Goal: Information Seeking & Learning: Learn about a topic

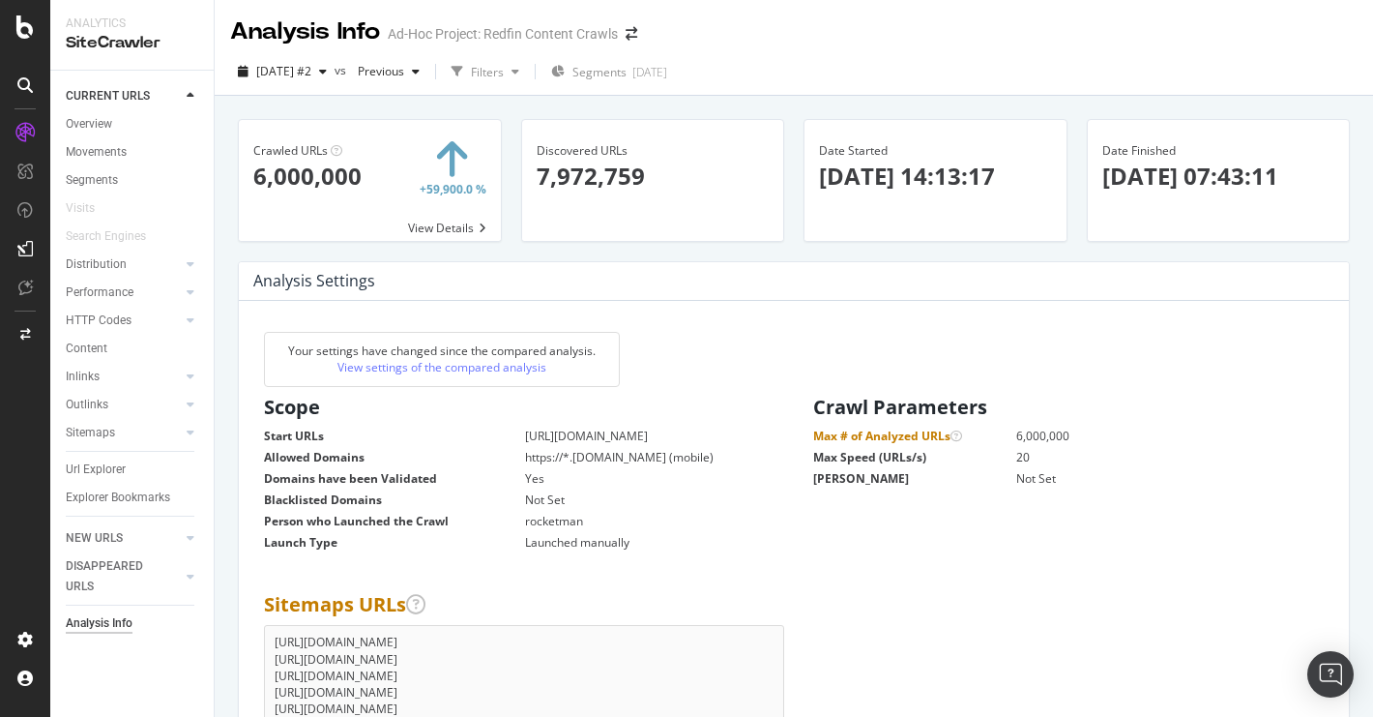
scroll to position [2894, 0]
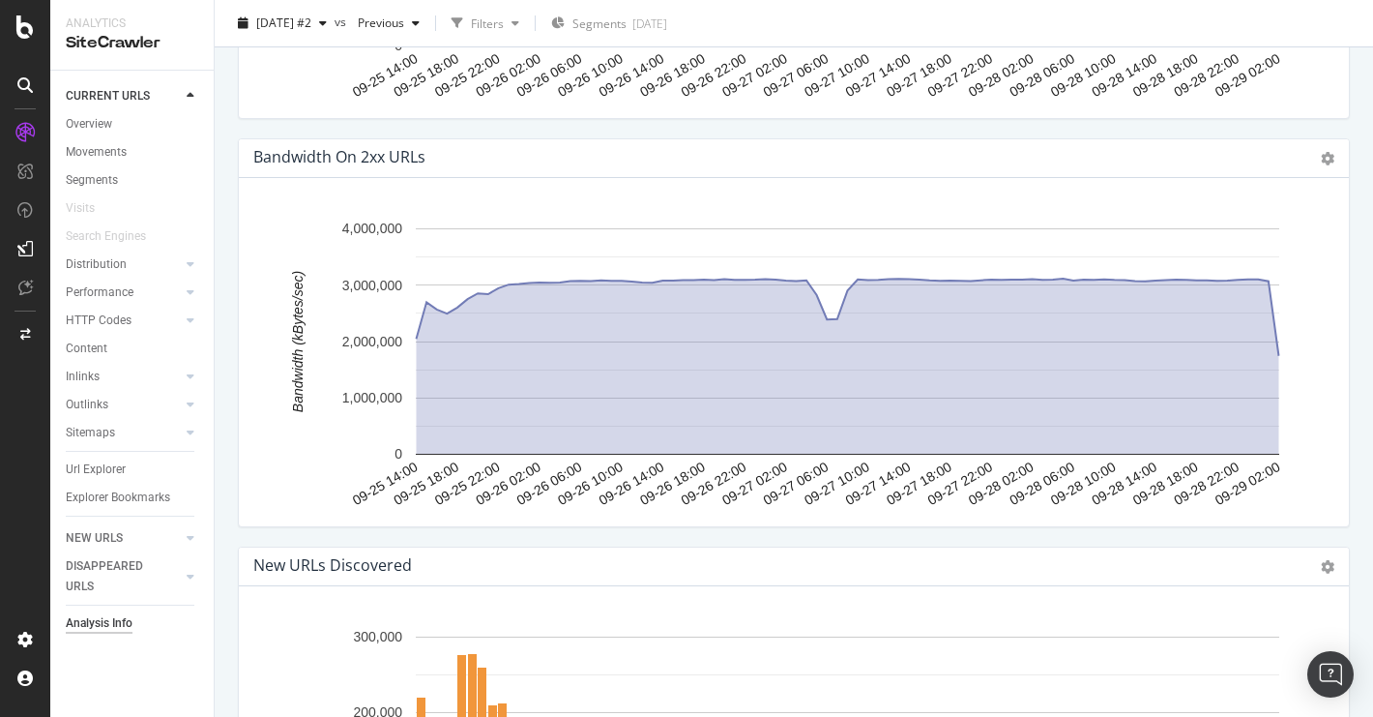
click at [31, 84] on icon at bounding box center [24, 84] width 15 height 15
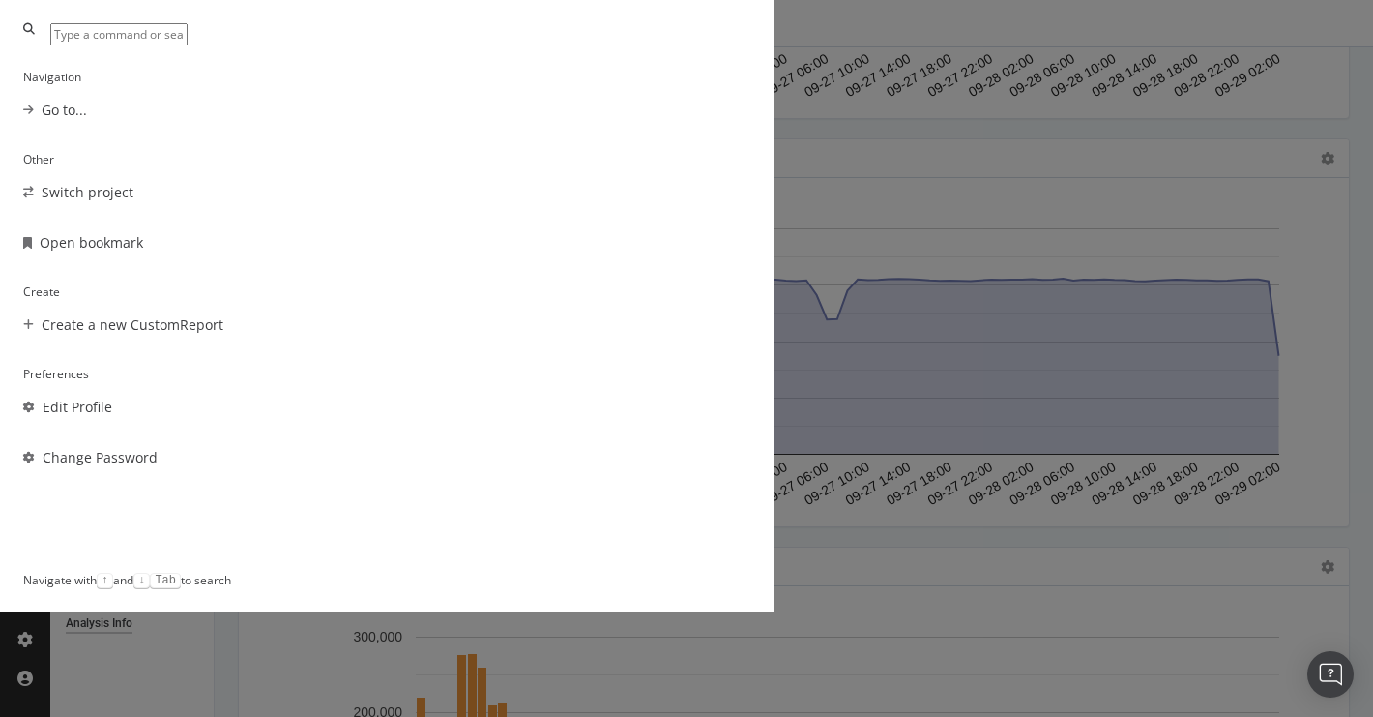
click at [34, 21] on div "Navigation Go to... Other Switch project Open bookmark Create Create a new Cust…" at bounding box center [686, 358] width 1373 height 717
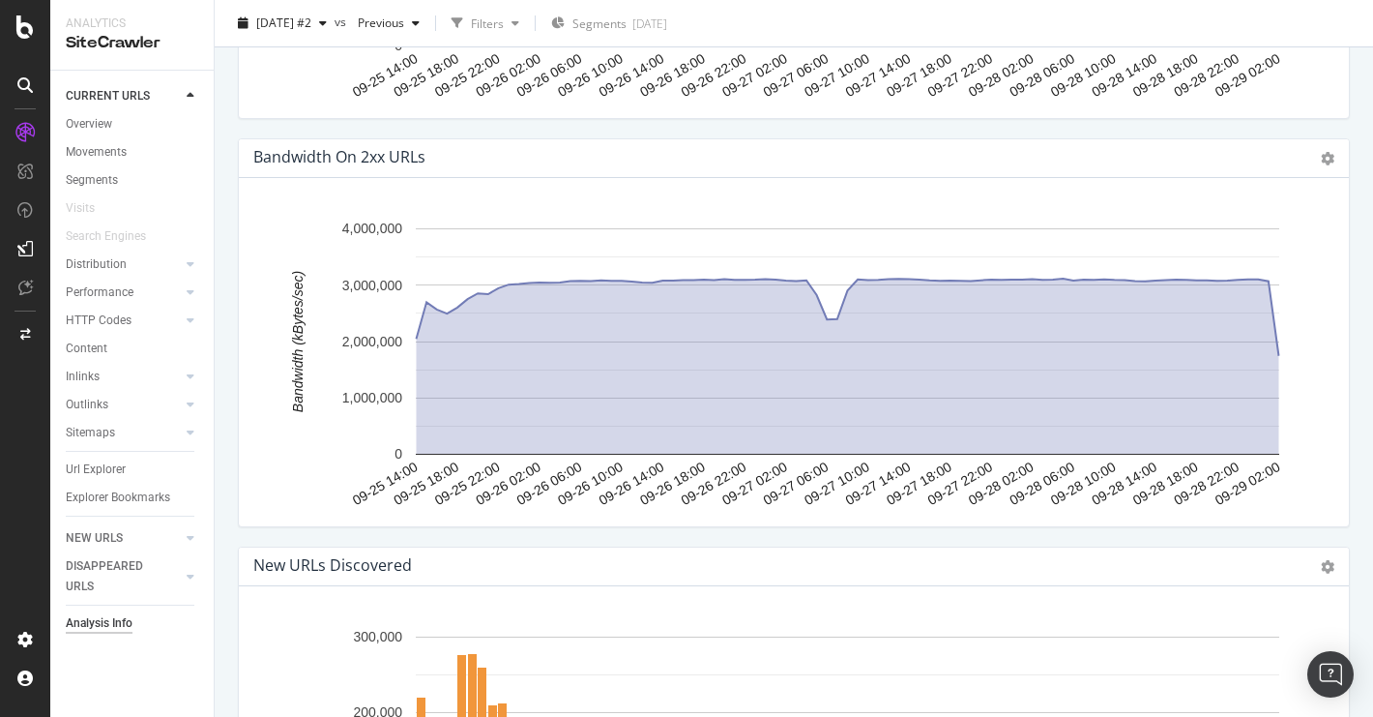
click at [17, 26] on icon at bounding box center [24, 26] width 17 height 23
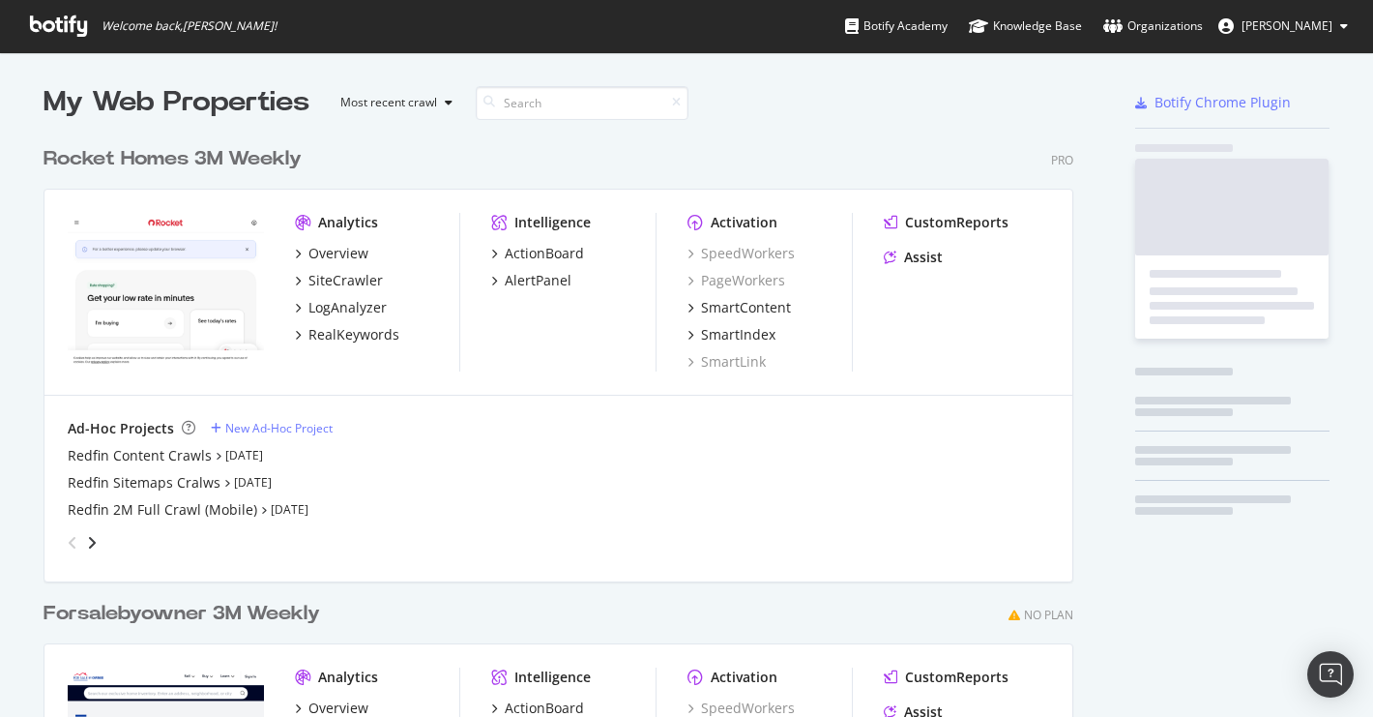
scroll to position [717, 1373]
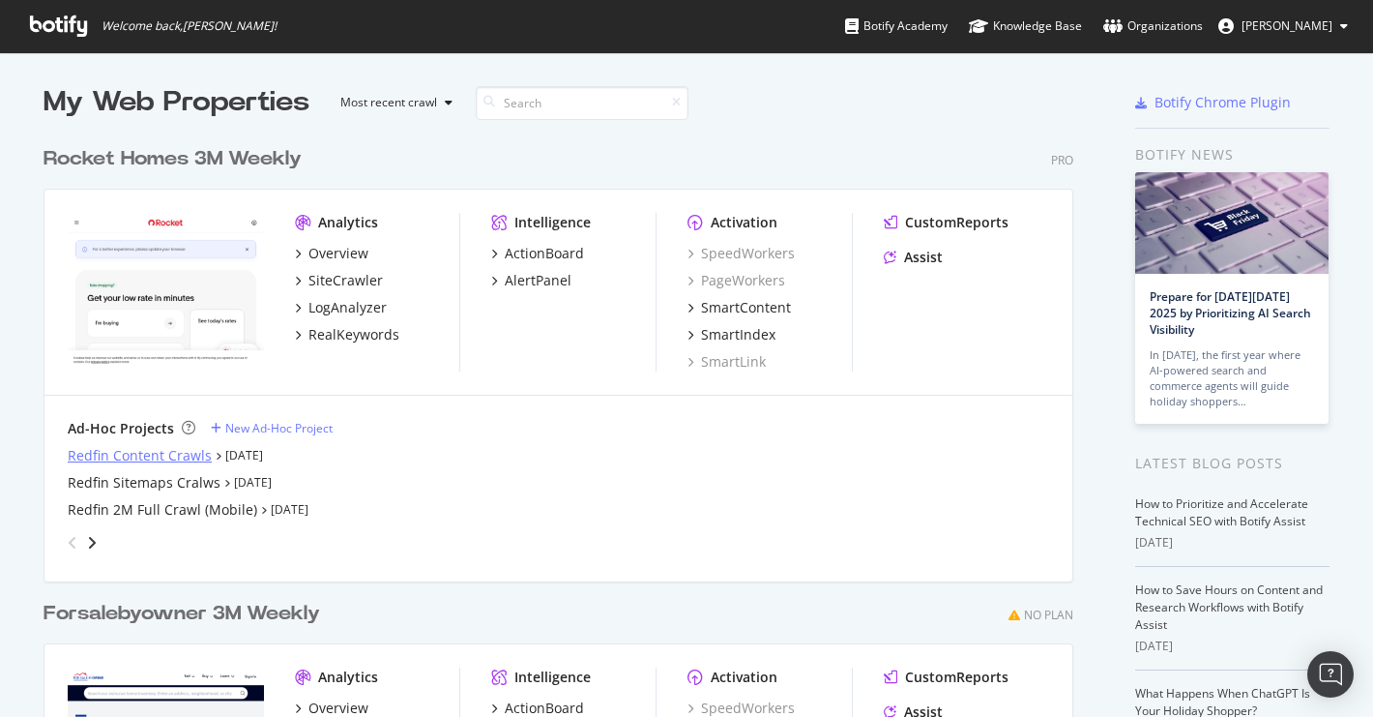
click at [142, 455] on div "Redfin Content Crawls" at bounding box center [140, 455] width 144 height 19
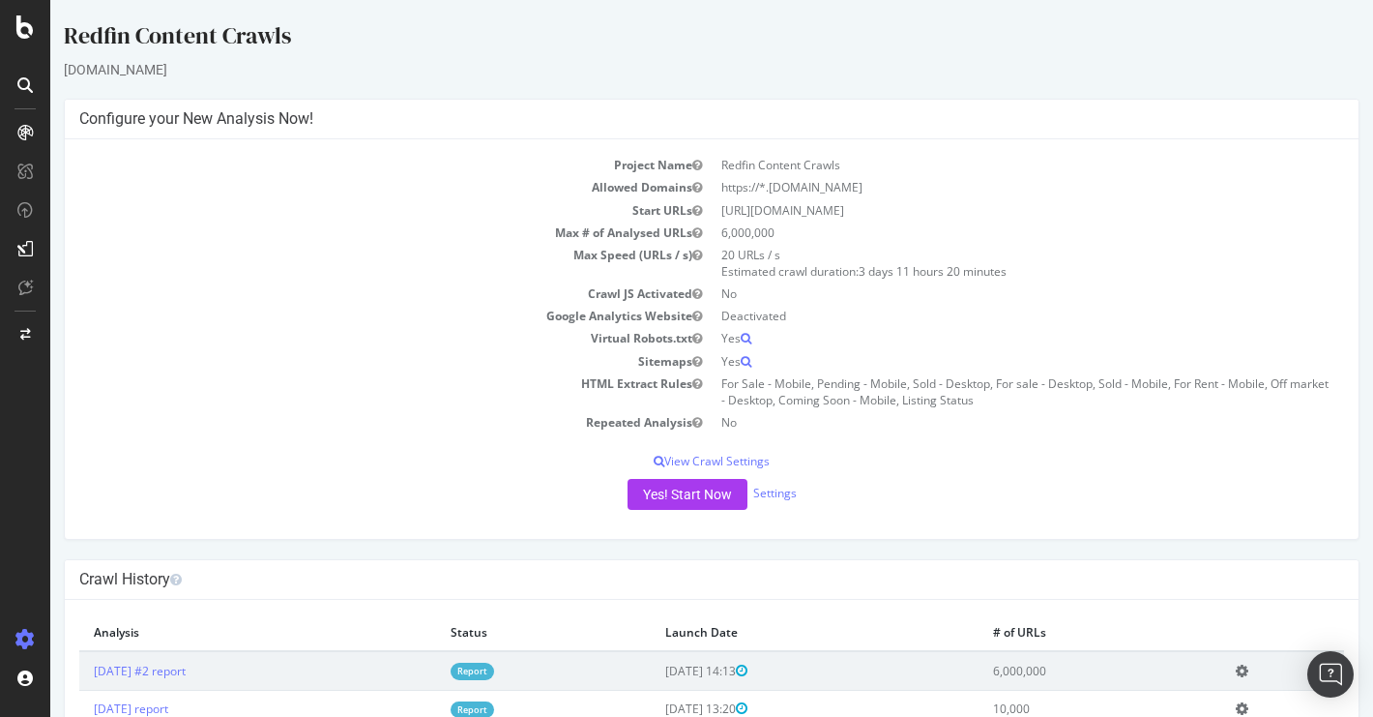
scroll to position [66, 0]
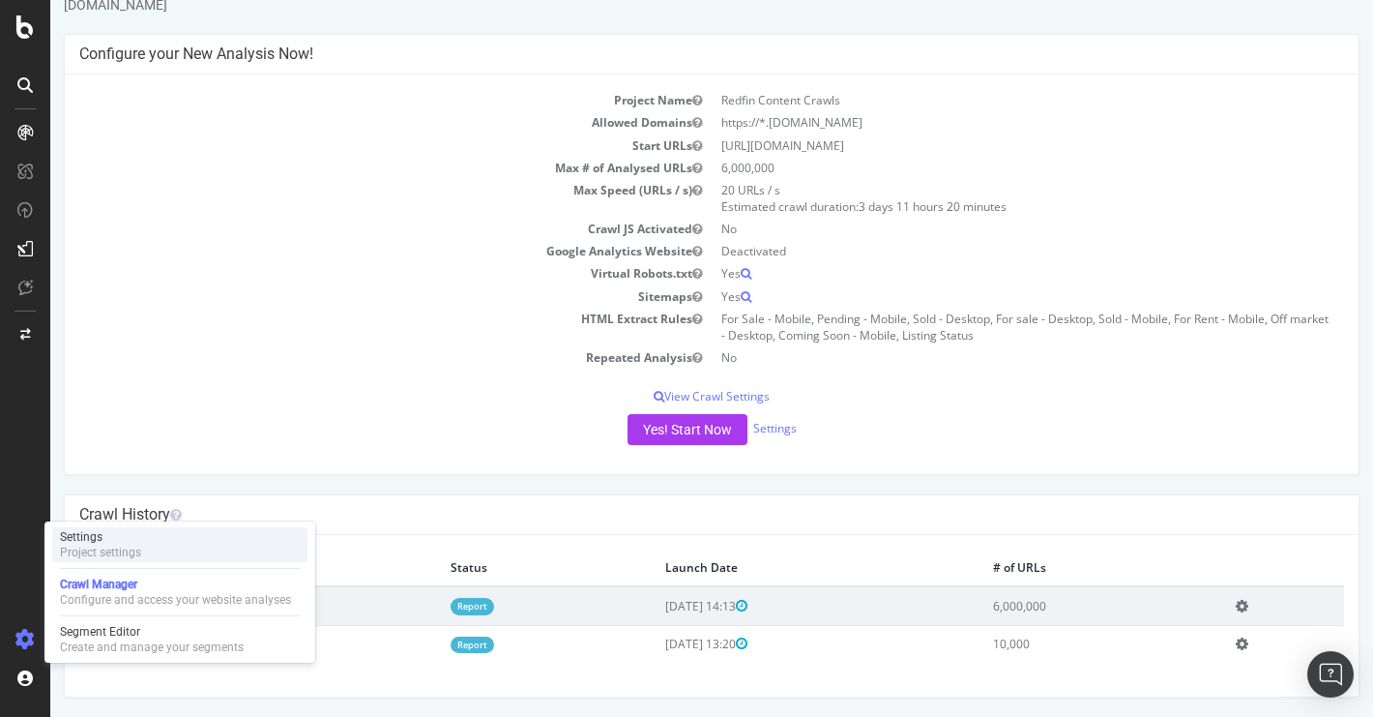
click at [103, 544] on div "Project settings" at bounding box center [100, 551] width 81 height 15
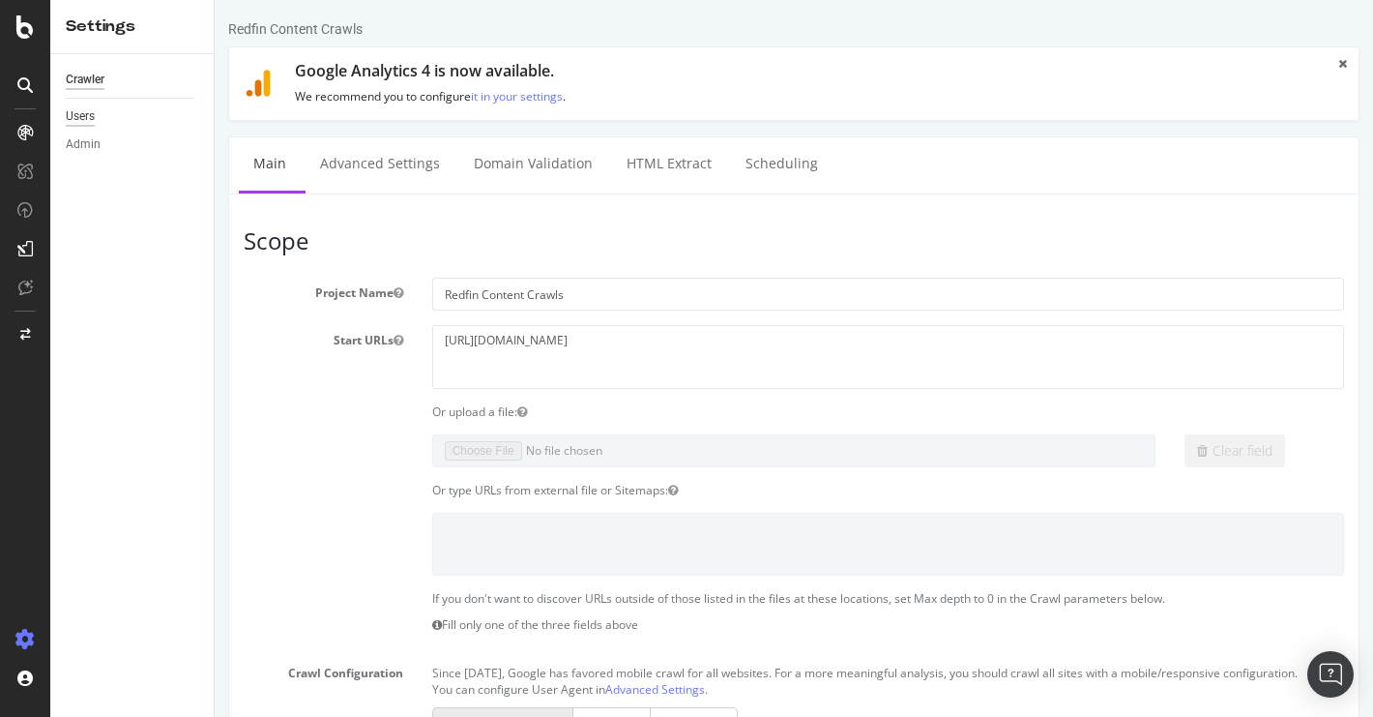
click at [80, 119] on div "Users" at bounding box center [80, 116] width 29 height 20
click at [28, 36] on icon at bounding box center [24, 26] width 17 height 23
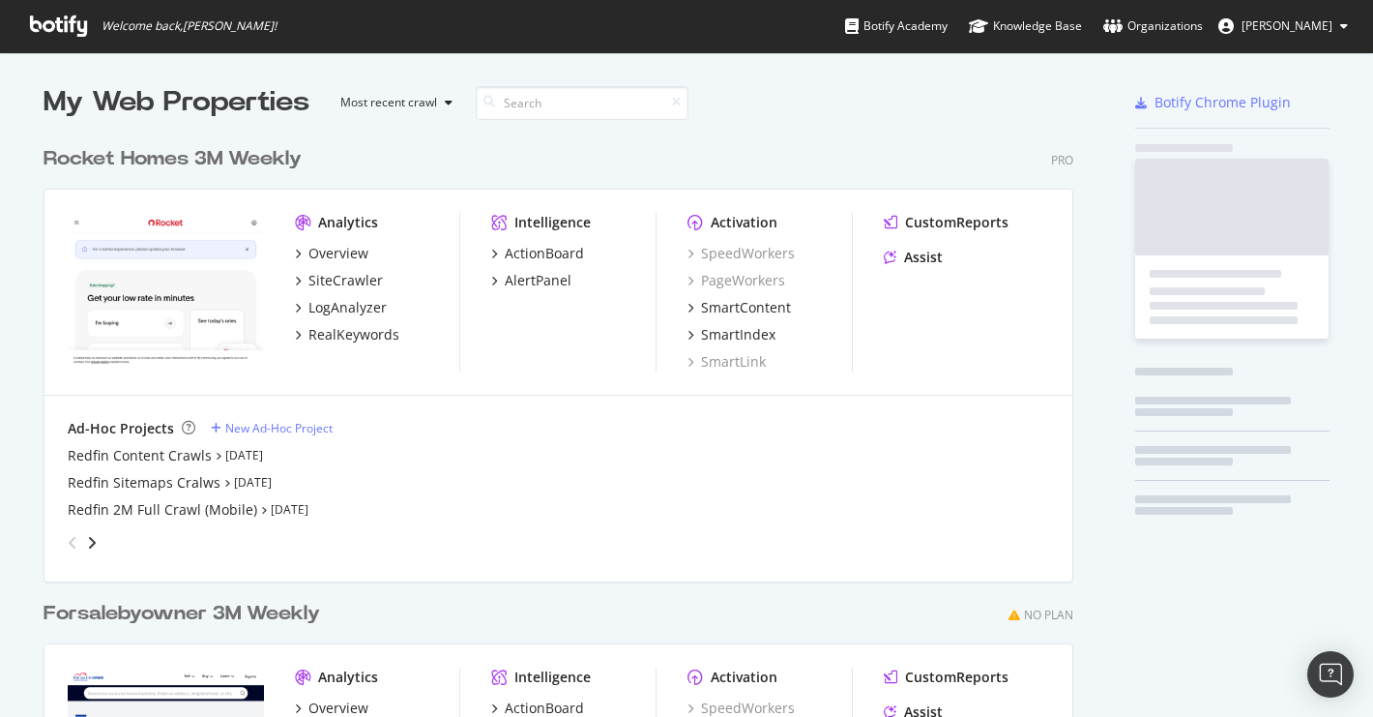
scroll to position [717, 1373]
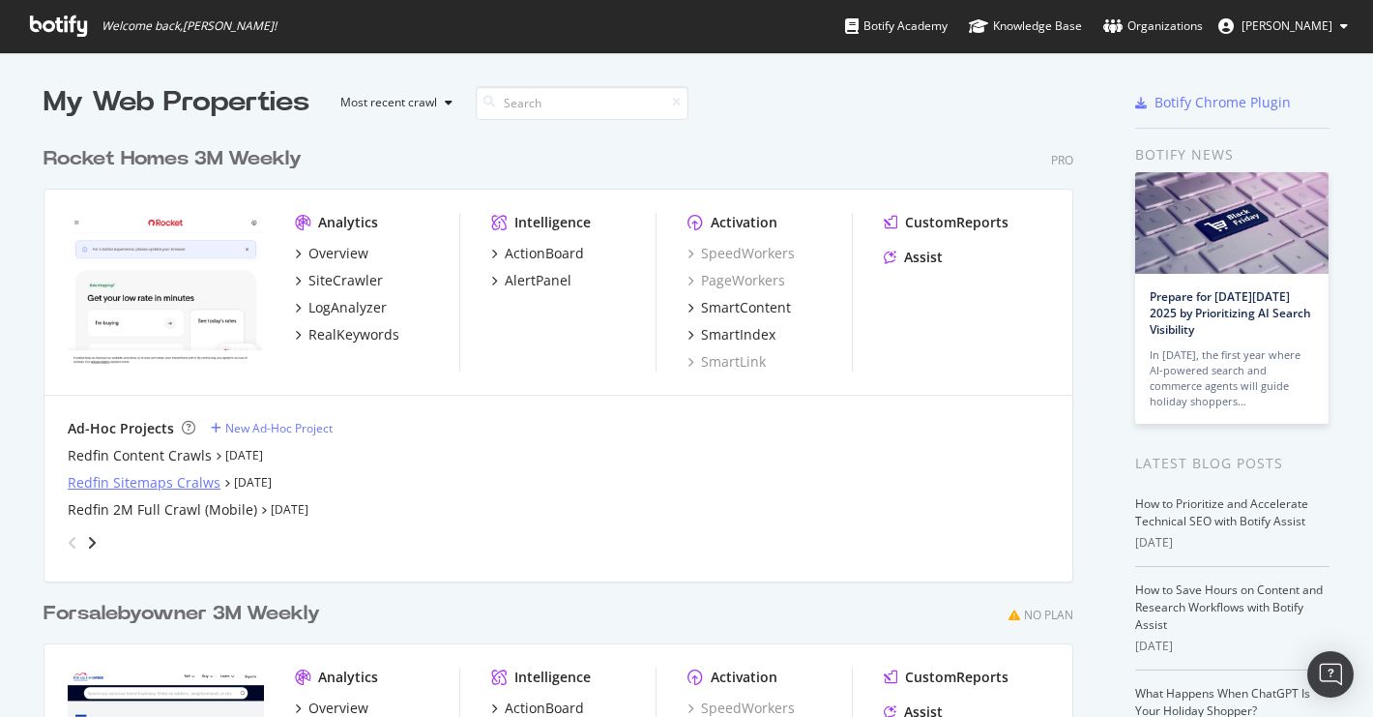
click at [177, 478] on div "Redfin Sitemaps Cralws" at bounding box center [144, 482] width 153 height 19
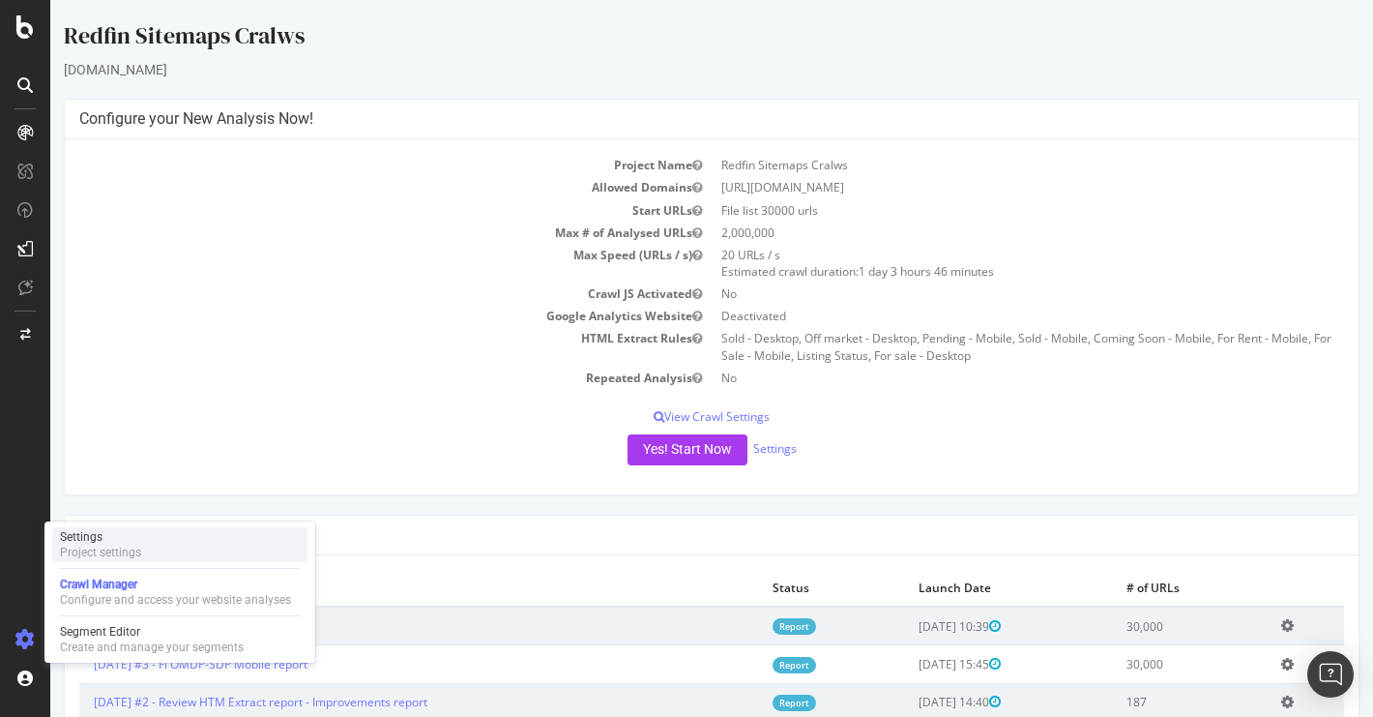
click at [103, 548] on div "Project settings" at bounding box center [100, 551] width 81 height 15
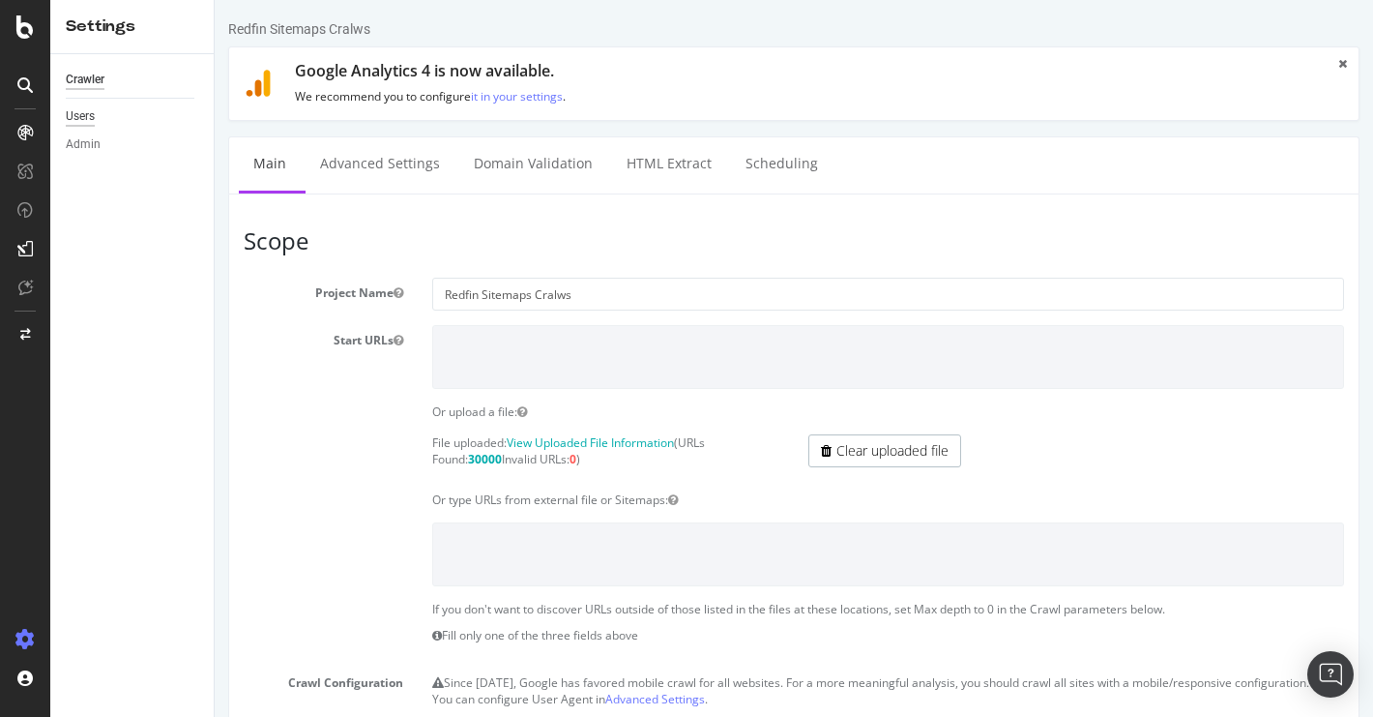
click at [82, 117] on div "Users" at bounding box center [80, 116] width 29 height 20
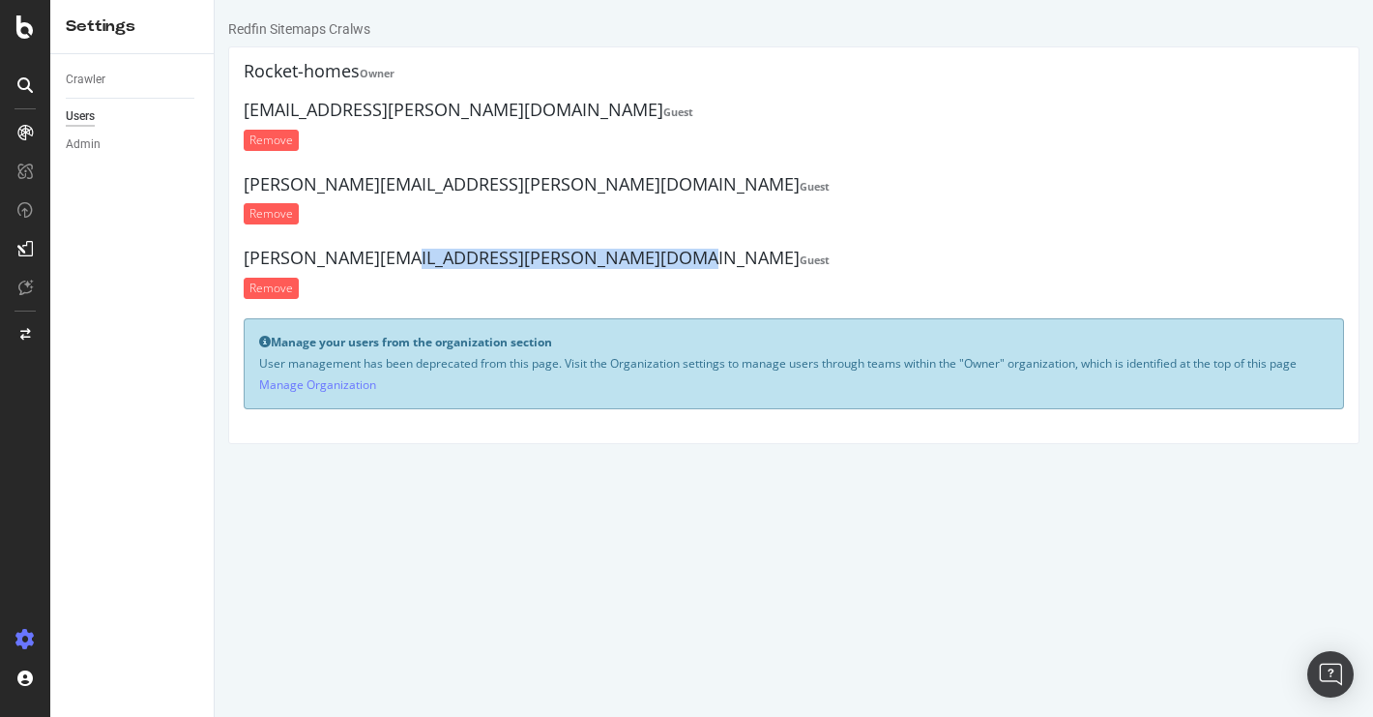
drag, startPoint x: 493, startPoint y: 260, endPoint x: 241, endPoint y: 261, distance: 252.4
click at [241, 261] on div "Rocket-homes Owner [PERSON_NAME][EMAIL_ADDRESS][PERSON_NAME][DOMAIN_NAME] Guest…" at bounding box center [793, 244] width 1131 height 397
copy h4 "[PERSON_NAME][EMAIL_ADDRESS][PERSON_NAME][DOMAIN_NAME]"
click at [20, 25] on icon at bounding box center [24, 26] width 17 height 23
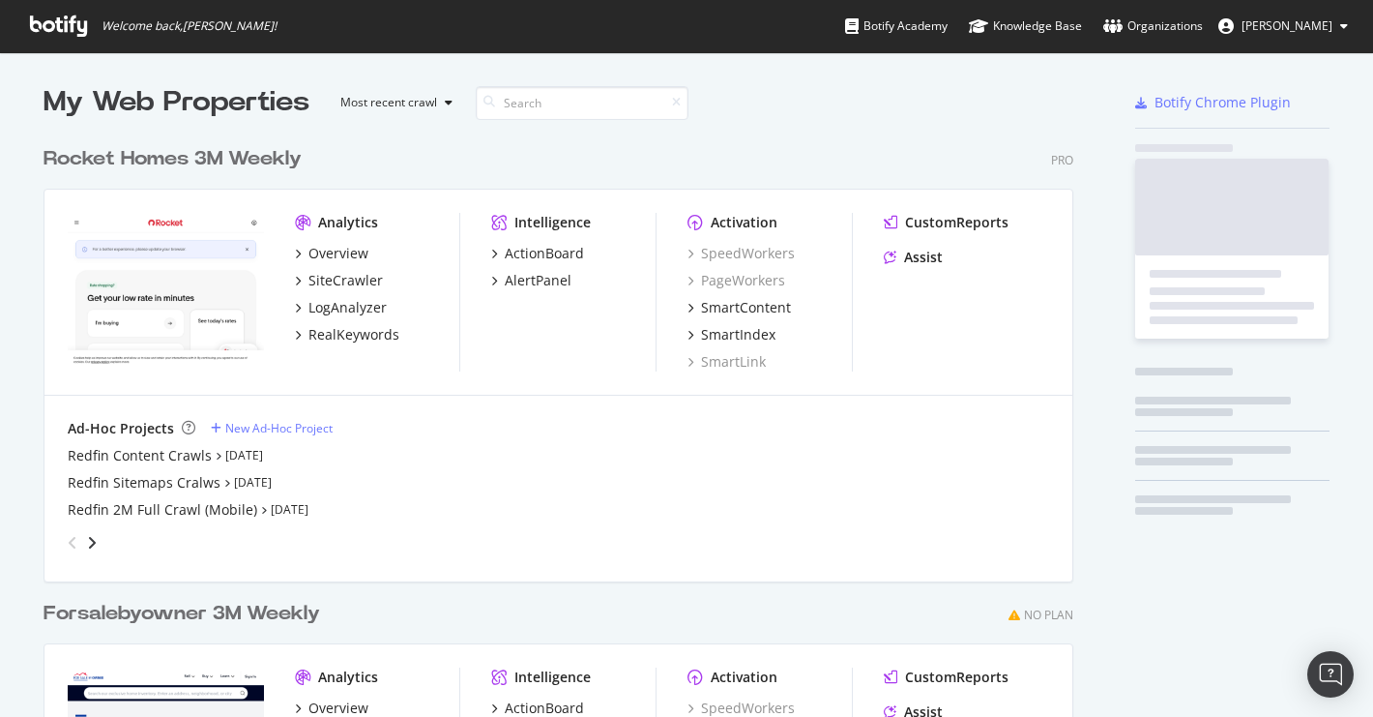
scroll to position [717, 1373]
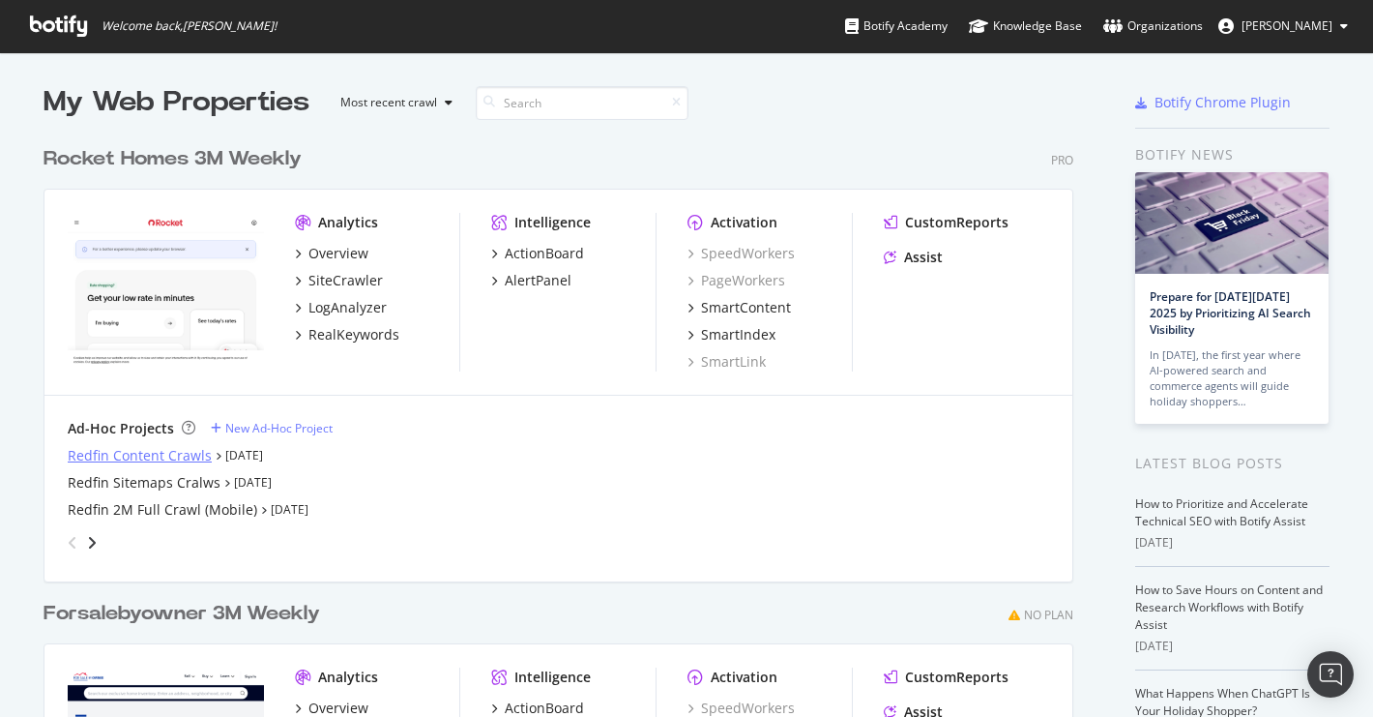
click at [160, 454] on div "Redfin Content Crawls" at bounding box center [140, 455] width 144 height 19
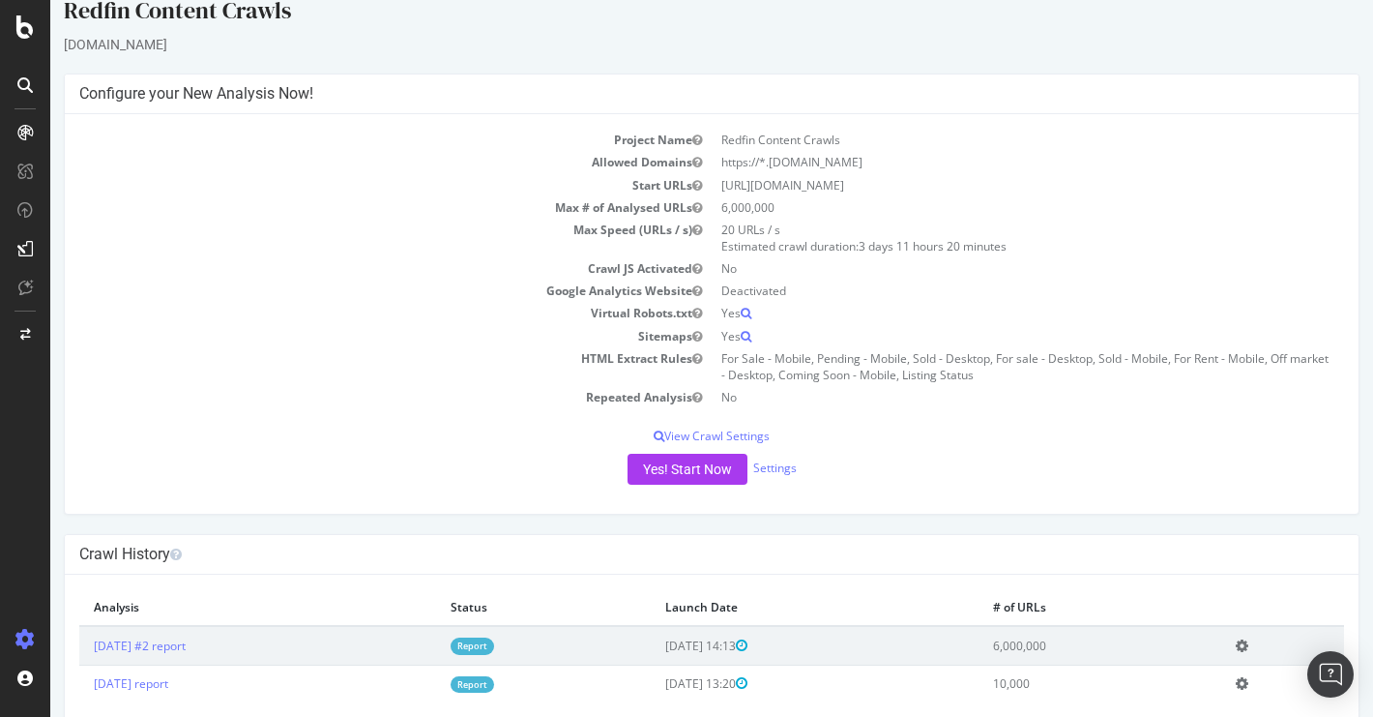
scroll to position [66, 0]
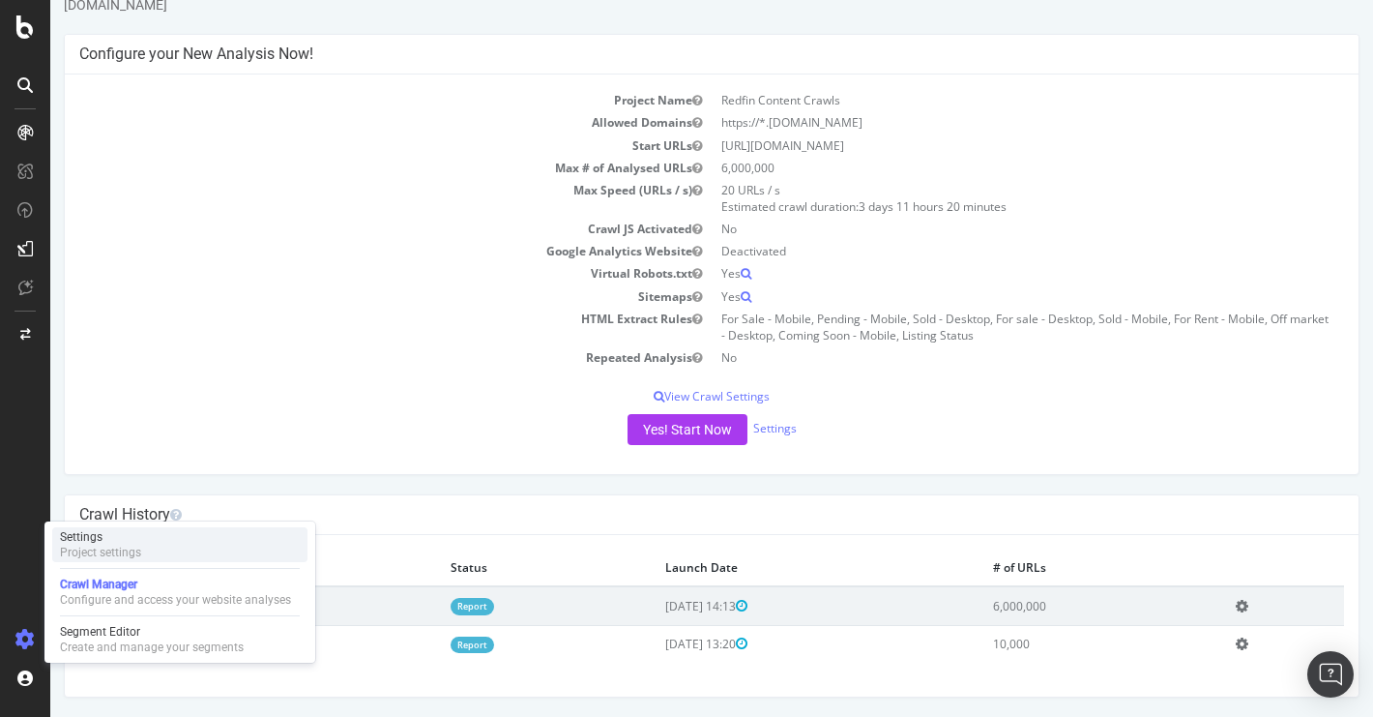
click at [122, 557] on div "Project settings" at bounding box center [100, 551] width 81 height 15
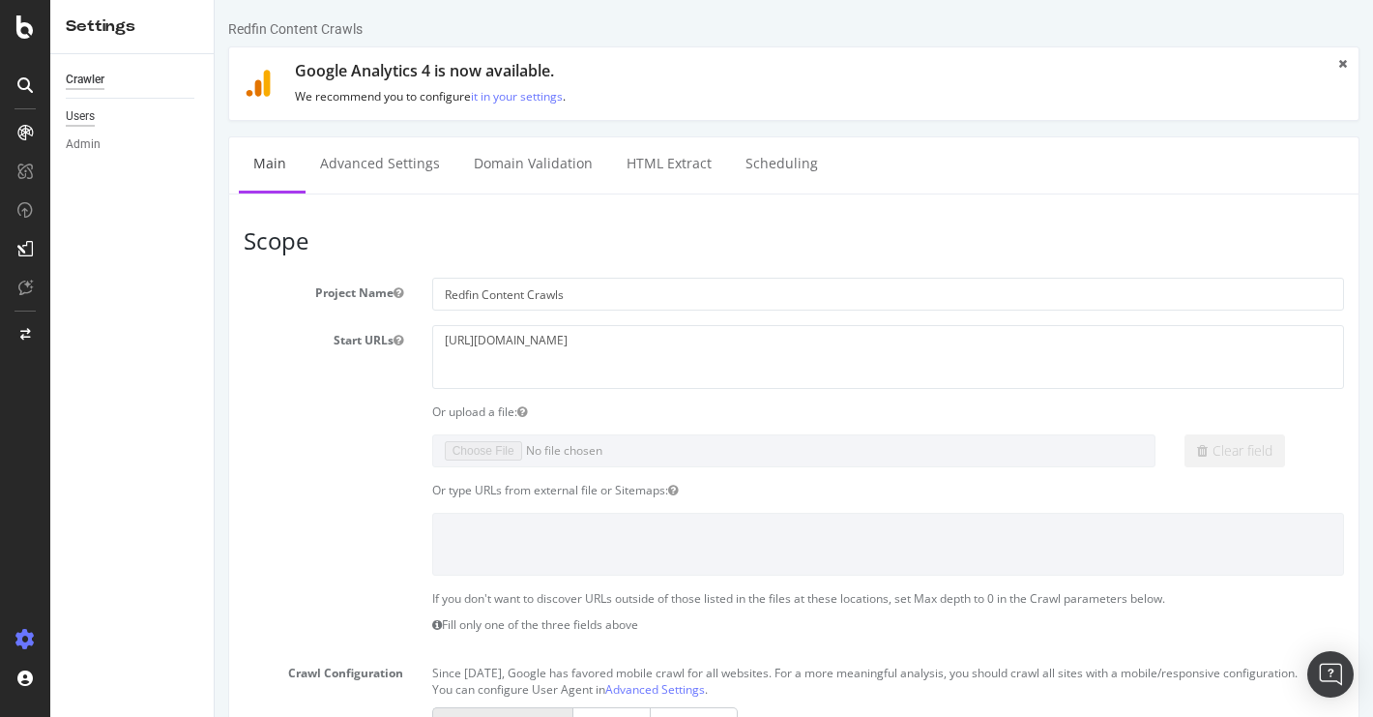
click at [92, 110] on div "Users" at bounding box center [80, 116] width 29 height 20
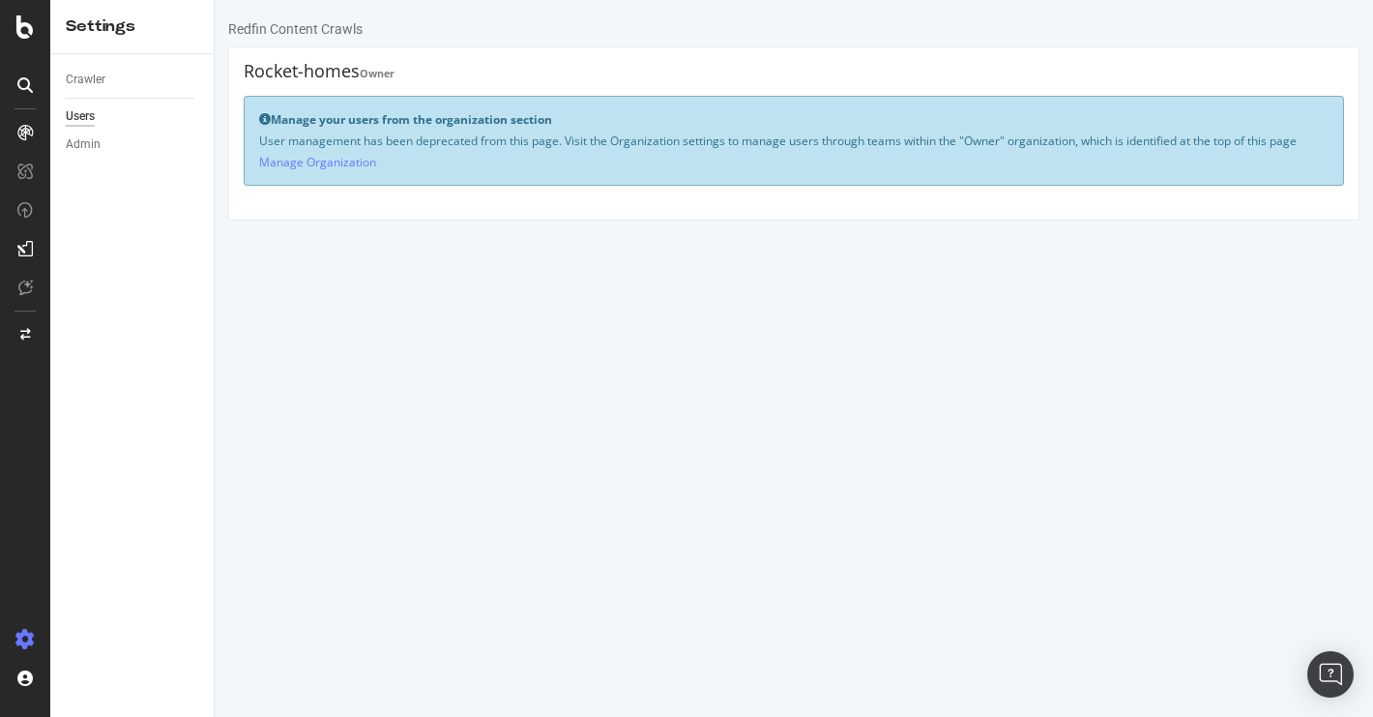
click at [483, 240] on html "Redfin Content Crawls Rocket-homes Owner Manage your users from the organizatio…" at bounding box center [794, 120] width 1158 height 240
click at [338, 162] on link "Manage Organization" at bounding box center [317, 162] width 117 height 16
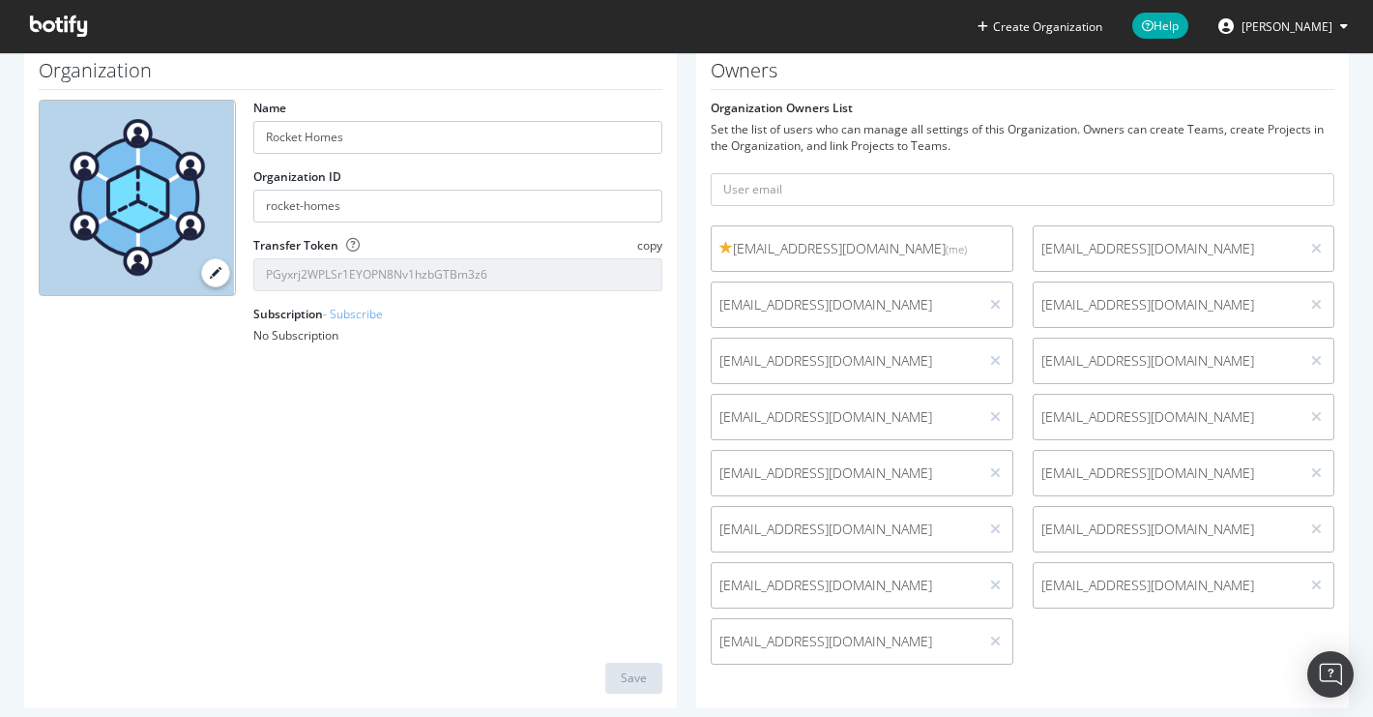
scroll to position [120, 0]
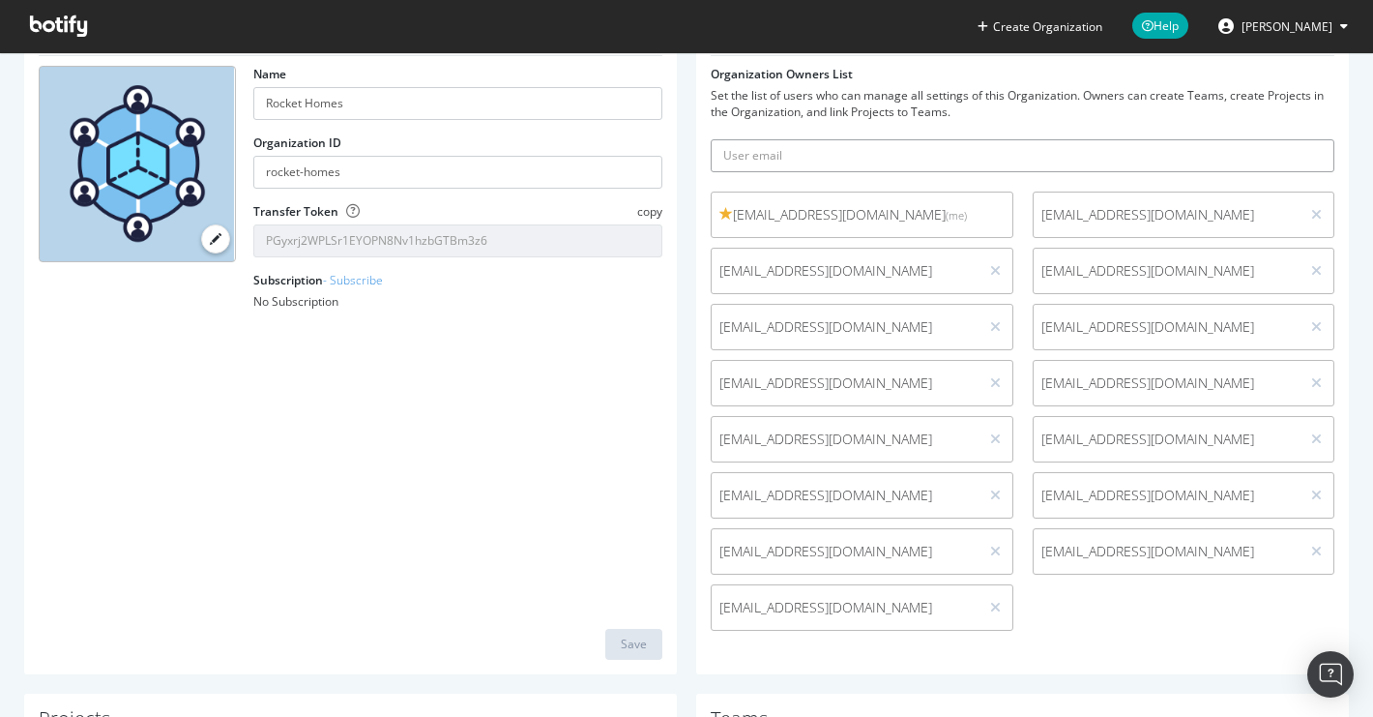
click at [787, 150] on input "text" at bounding box center [1023, 155] width 624 height 33
paste input "[PERSON_NAME][EMAIL_ADDRESS][PERSON_NAME][DOMAIN_NAME]"
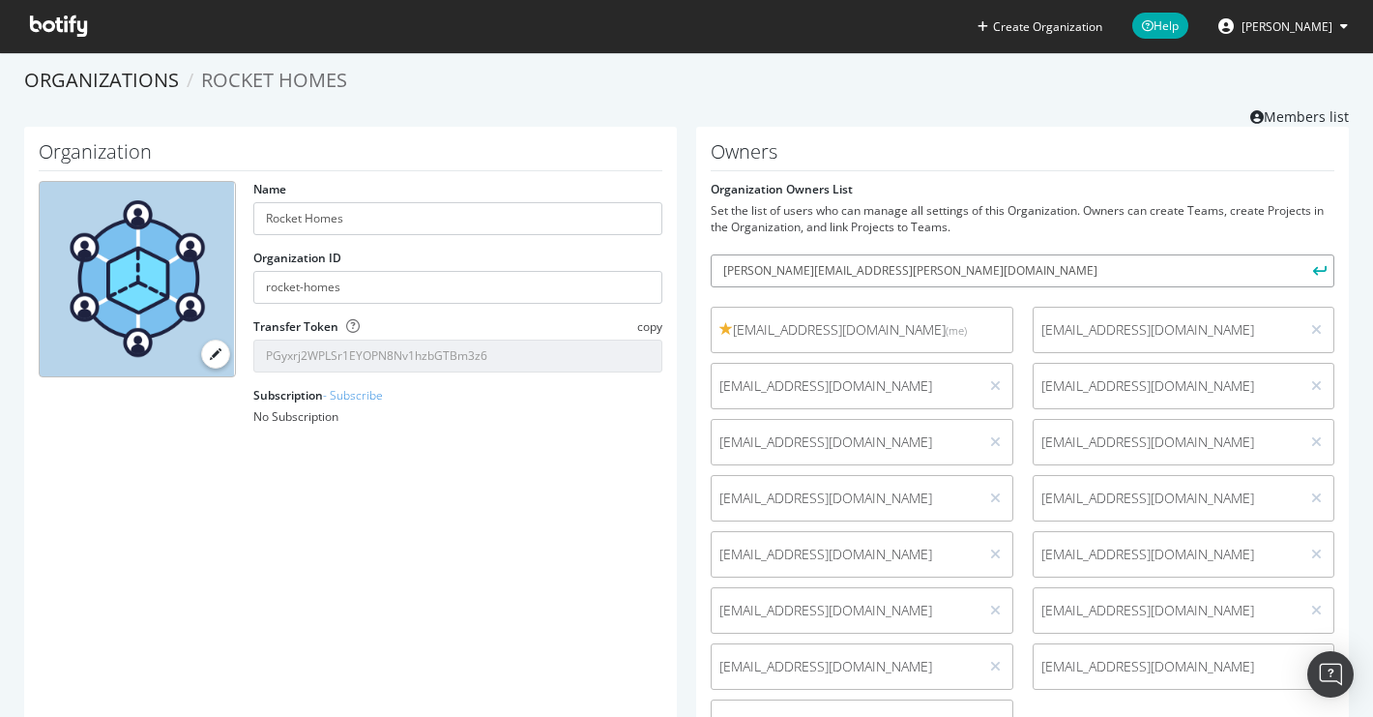
scroll to position [0, 0]
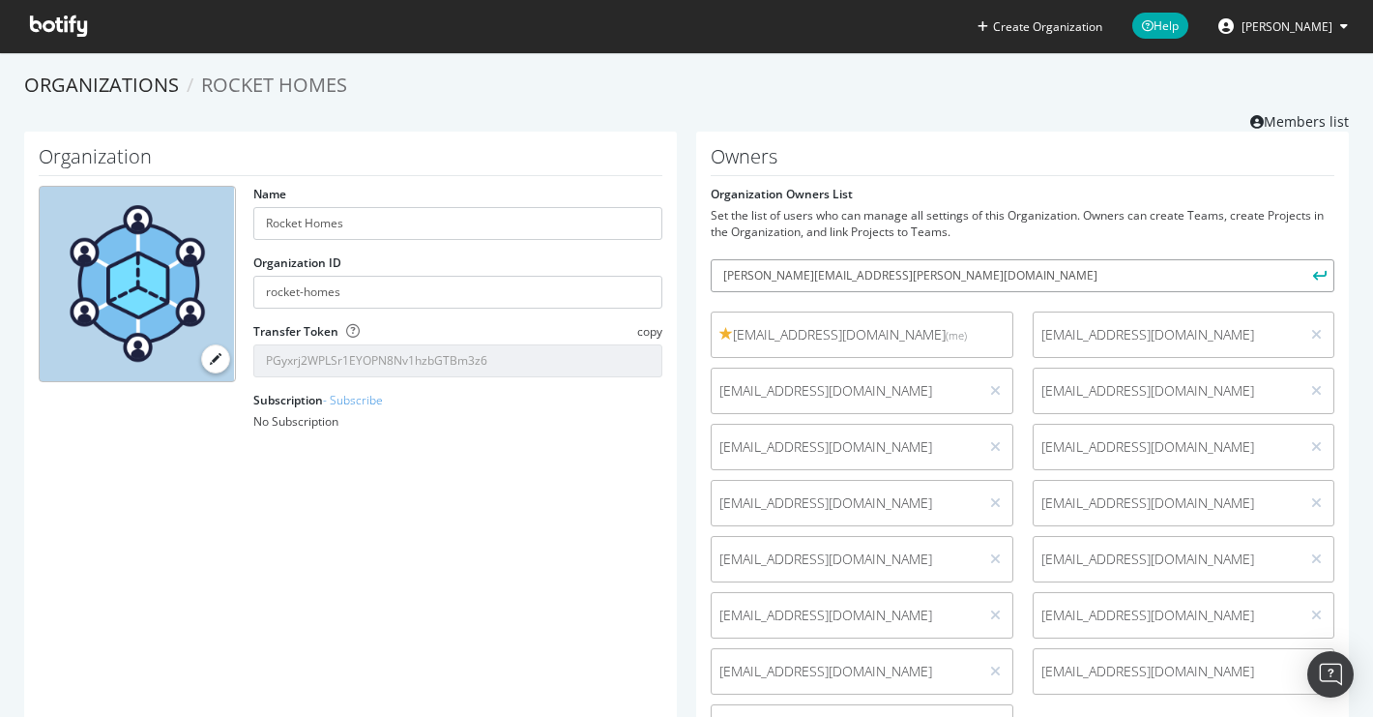
type input "[PERSON_NAME][EMAIL_ADDRESS][PERSON_NAME][DOMAIN_NAME]"
click at [1302, 259] on button "submit" at bounding box center [1318, 275] width 33 height 33
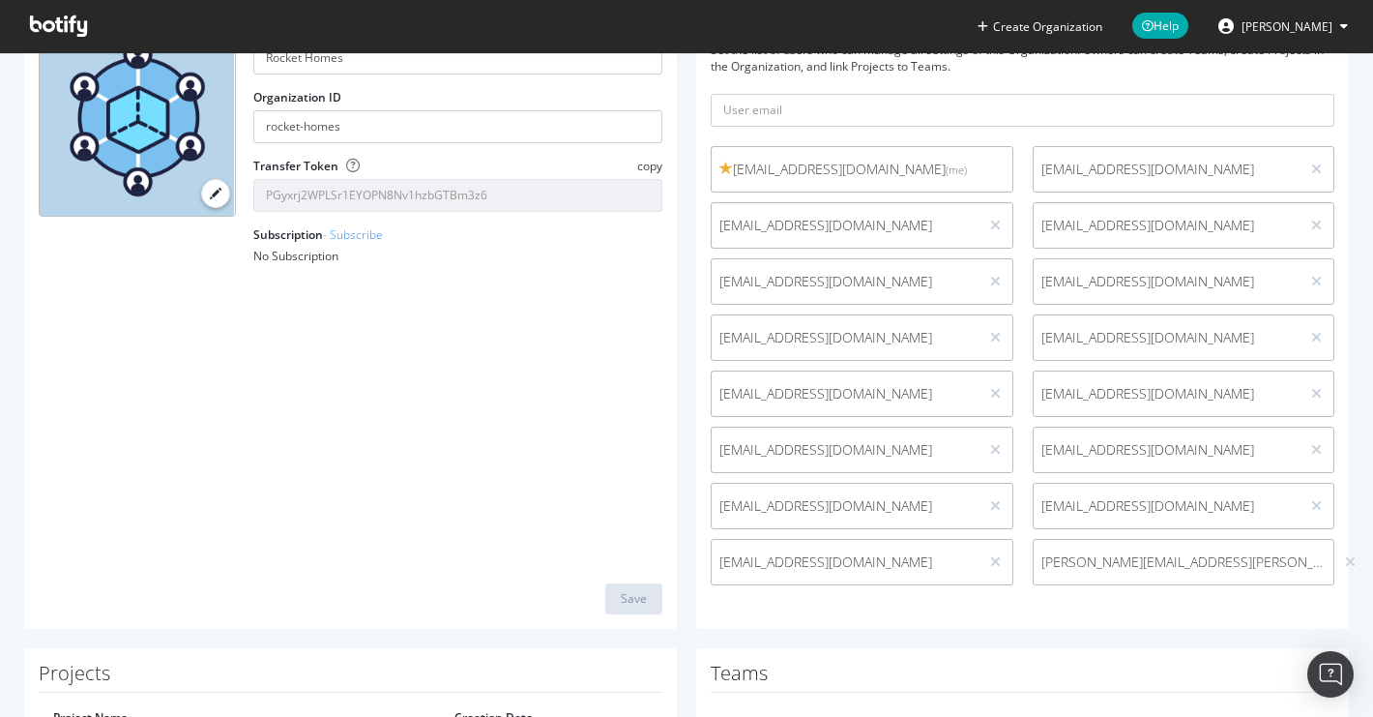
scroll to position [228, 0]
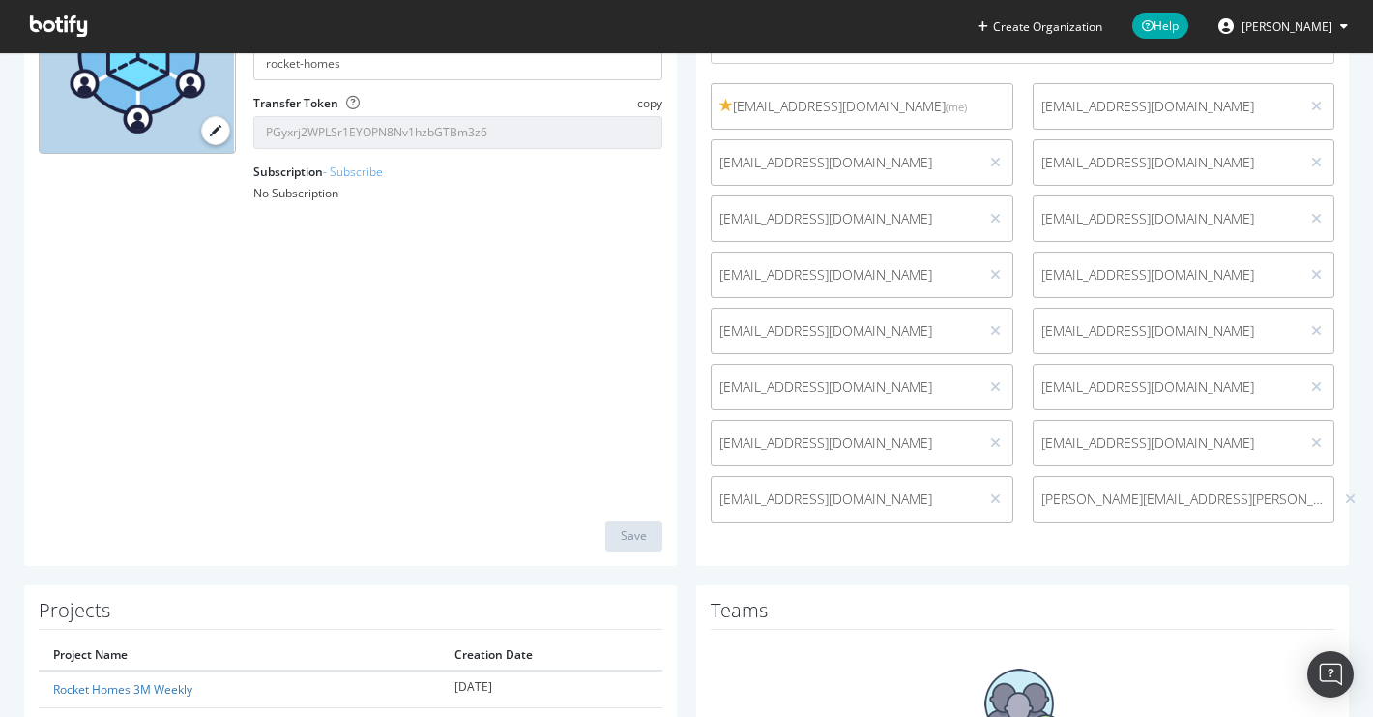
click at [47, 36] on icon at bounding box center [58, 25] width 57 height 21
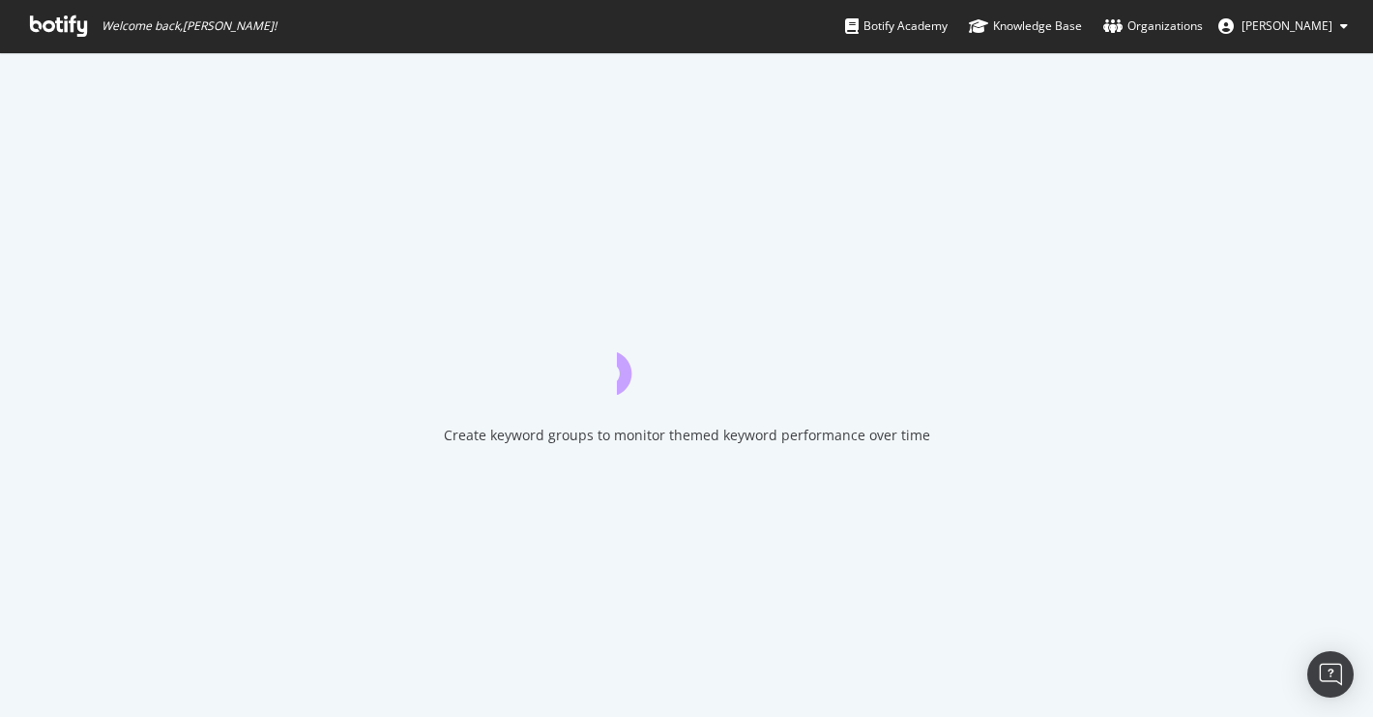
click at [47, 36] on icon at bounding box center [58, 25] width 57 height 21
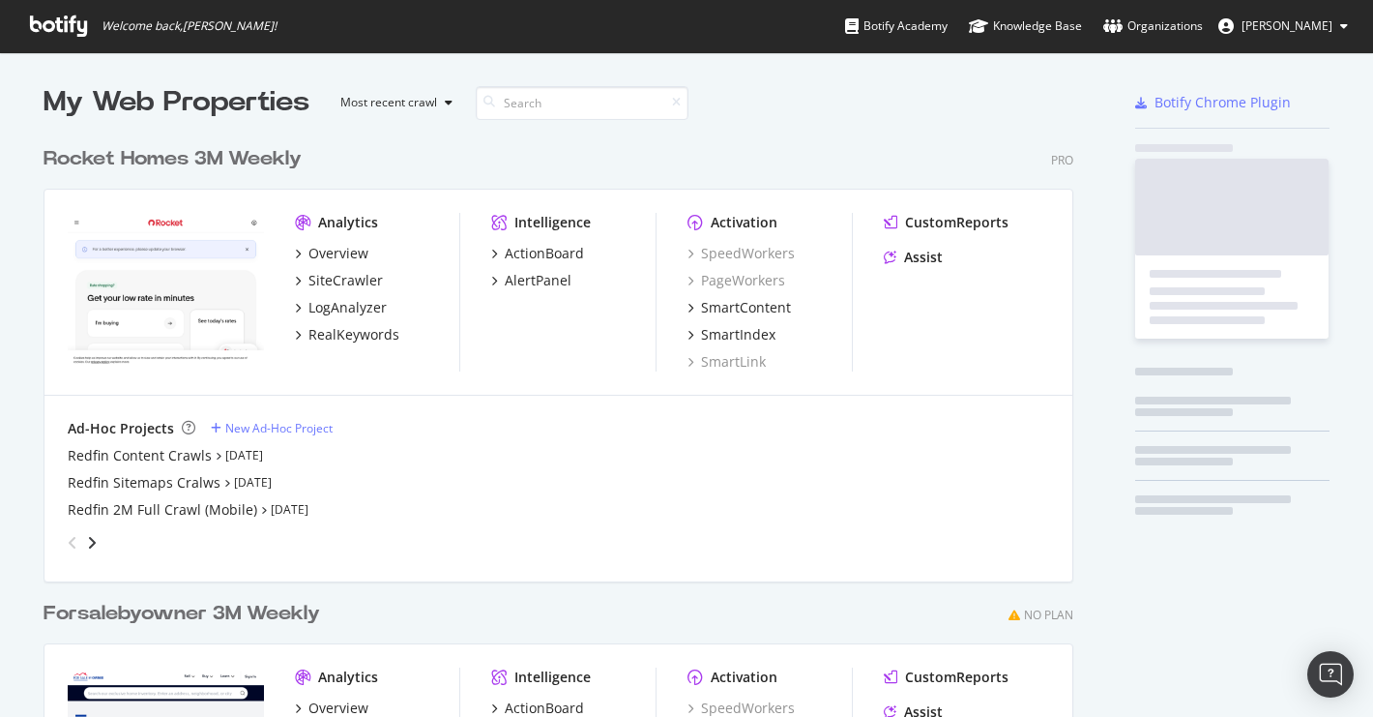
scroll to position [874, 1045]
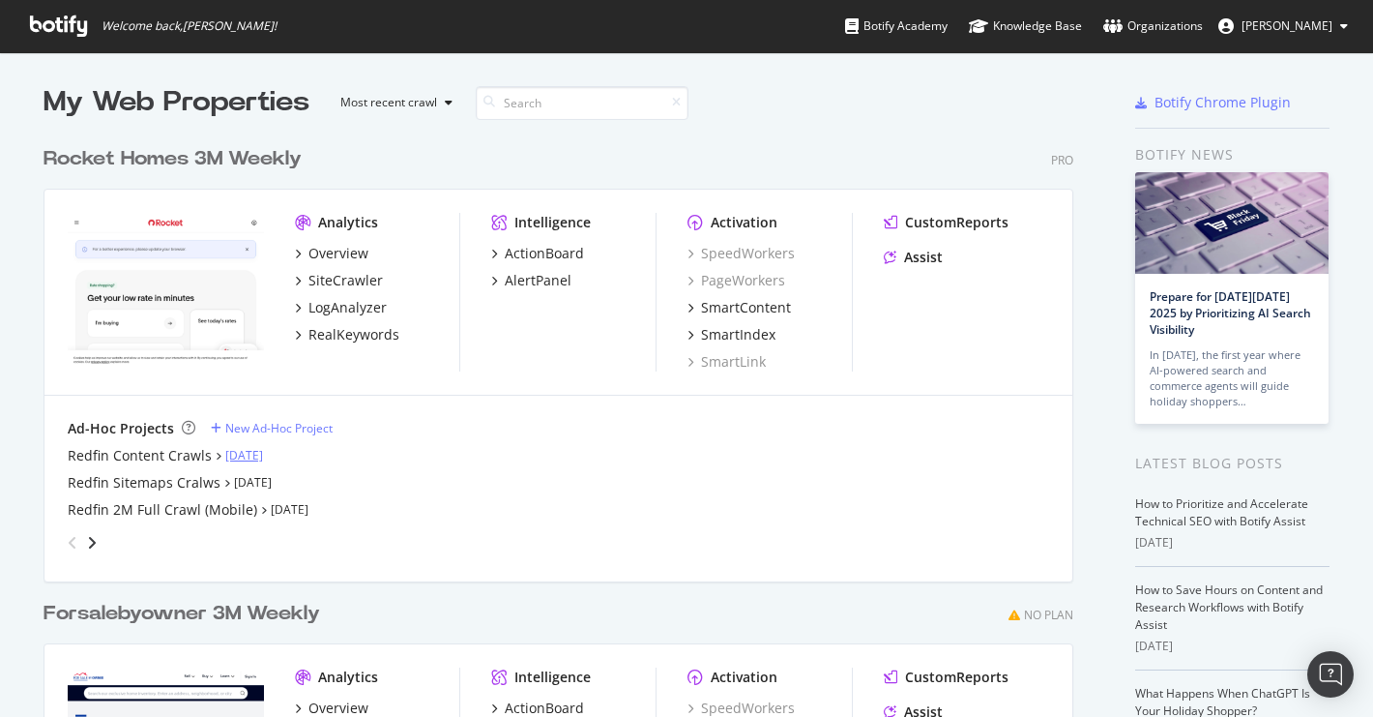
click at [238, 454] on link "[DATE]" at bounding box center [244, 455] width 38 height 16
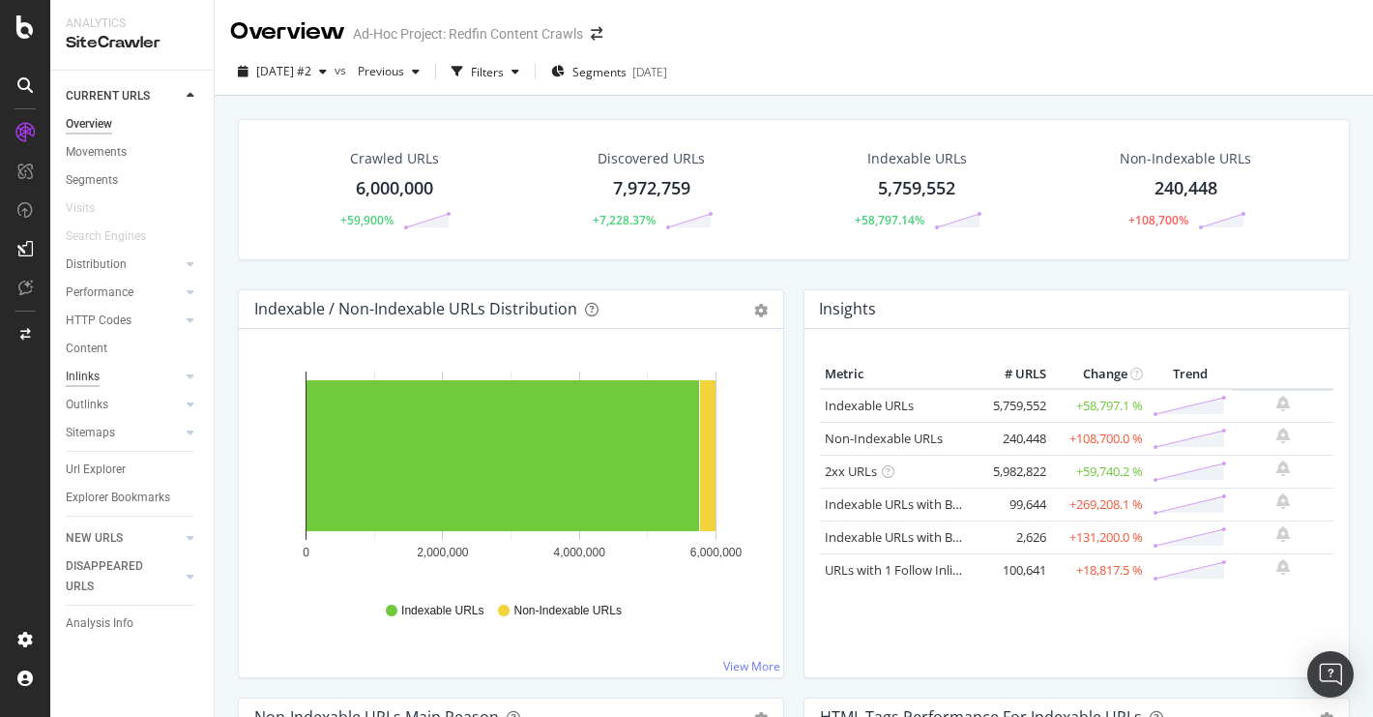
click at [89, 376] on div "Inlinks" at bounding box center [83, 376] width 34 height 20
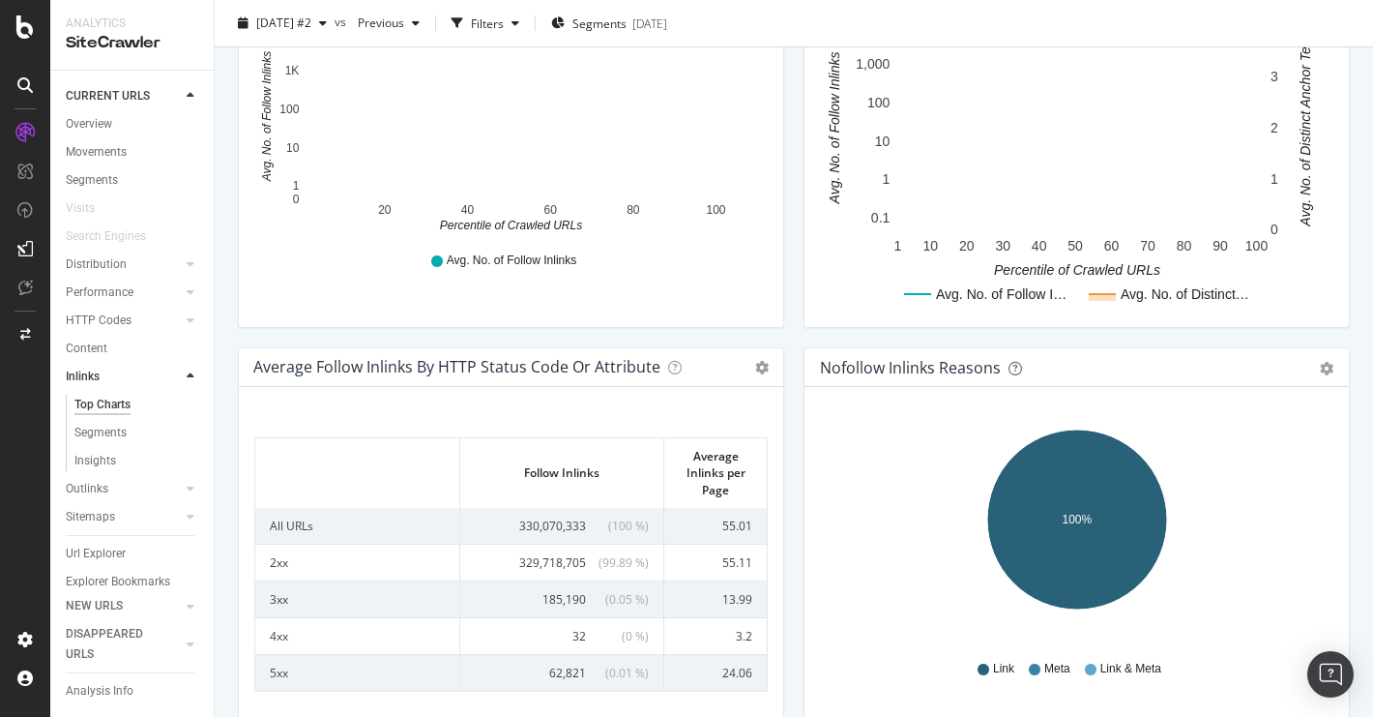
scroll to position [836, 0]
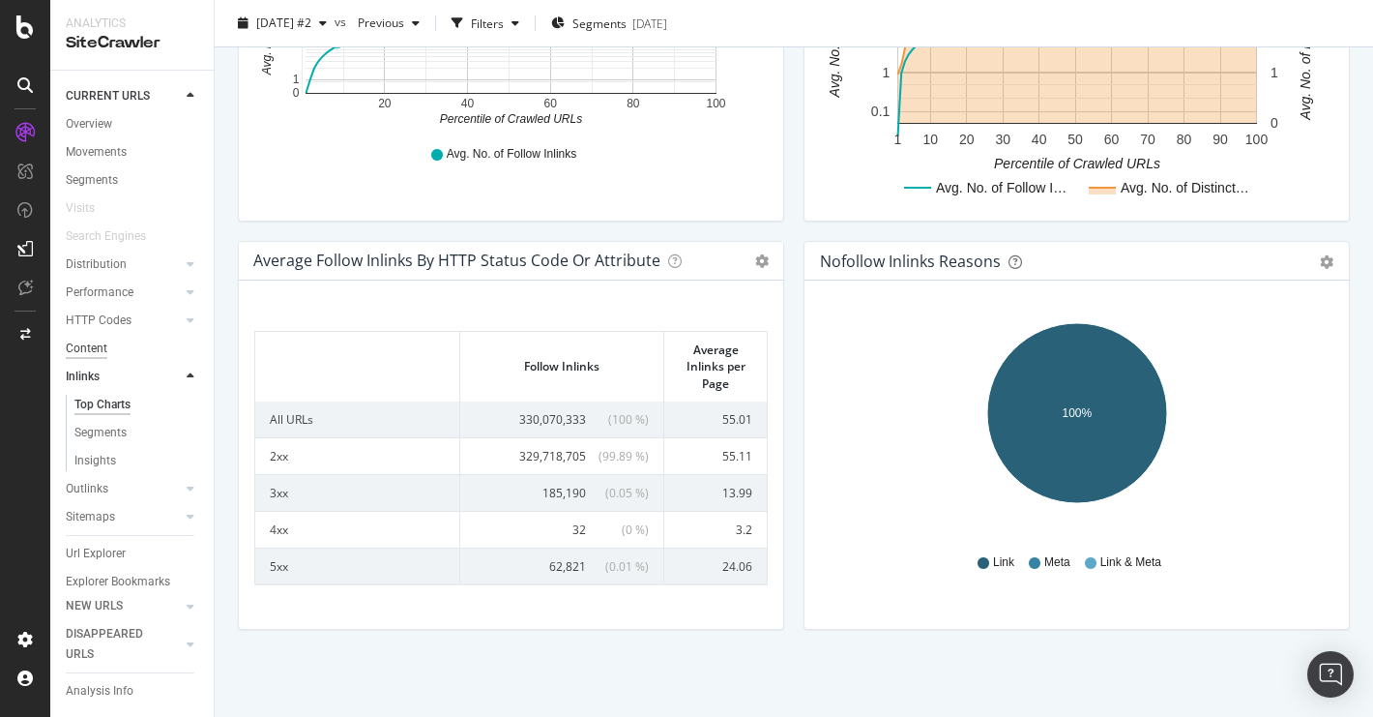
click at [102, 350] on div "Content" at bounding box center [87, 348] width 42 height 20
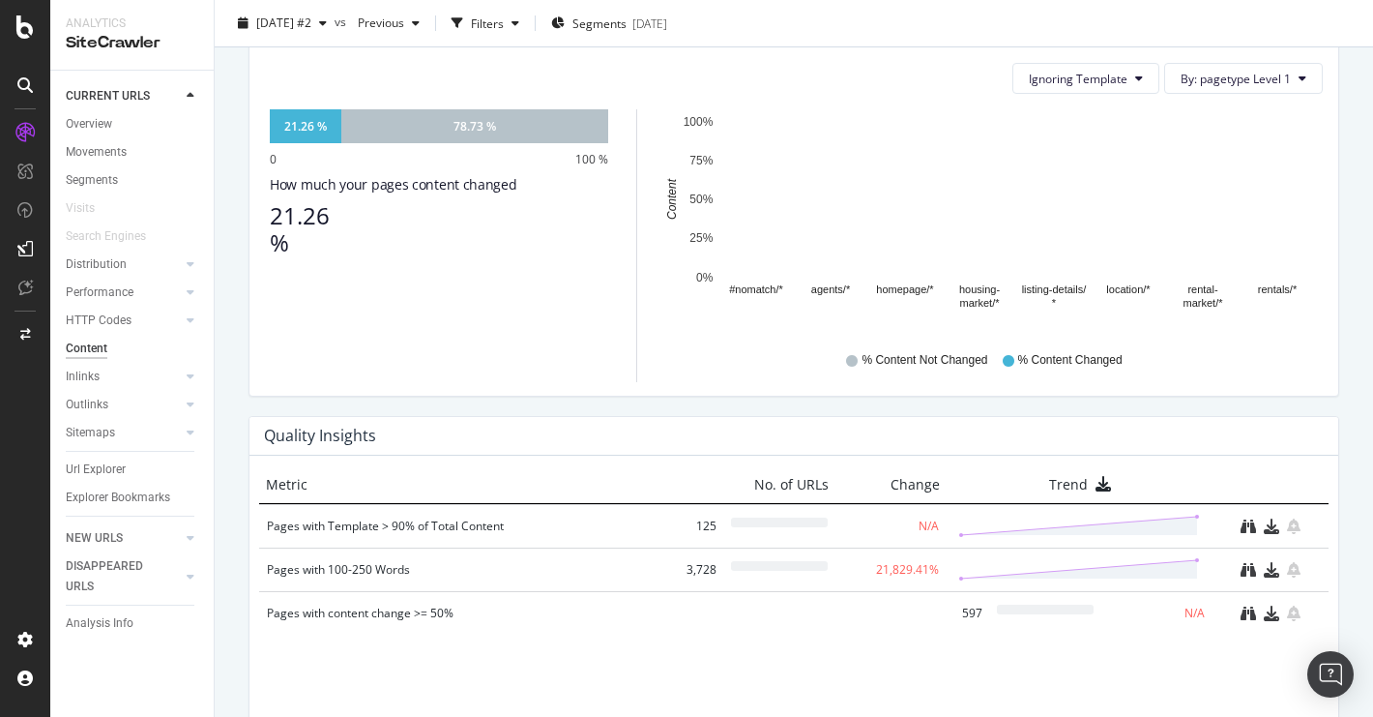
scroll to position [1020, 0]
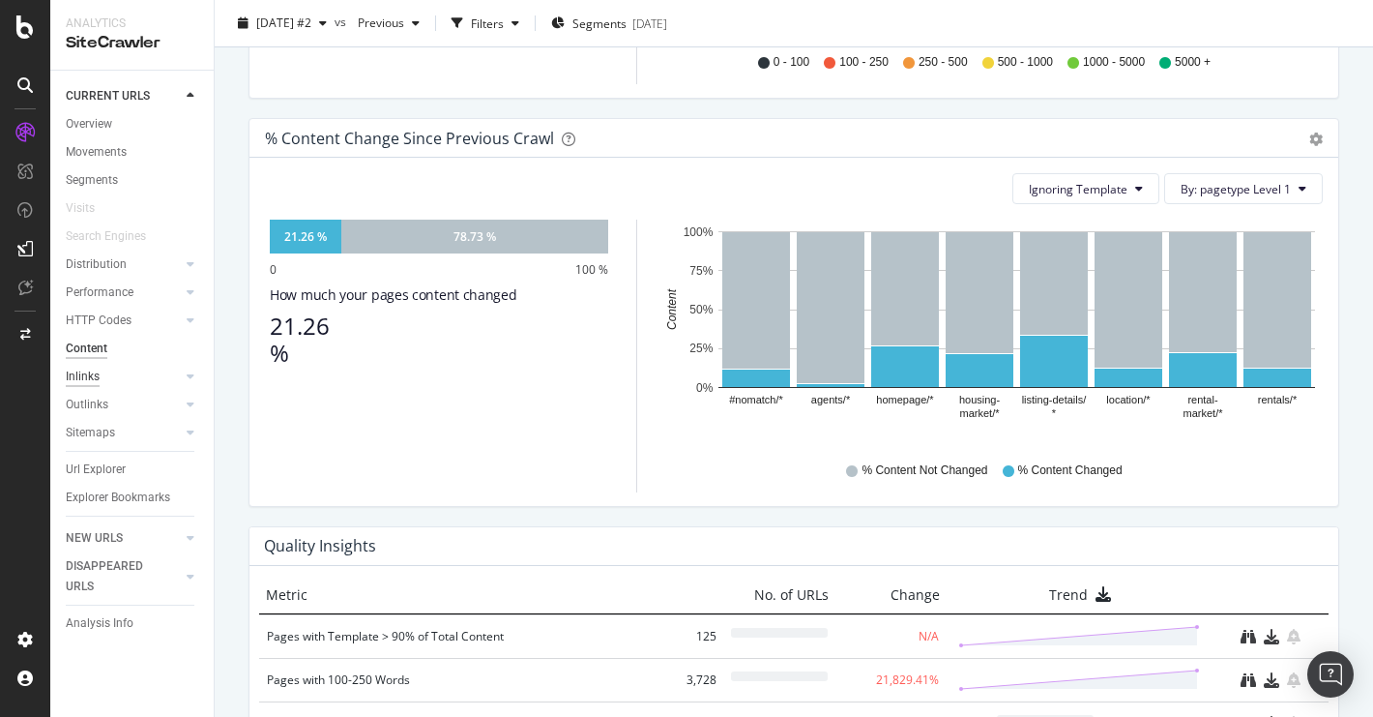
click at [87, 376] on div "Inlinks" at bounding box center [83, 376] width 34 height 20
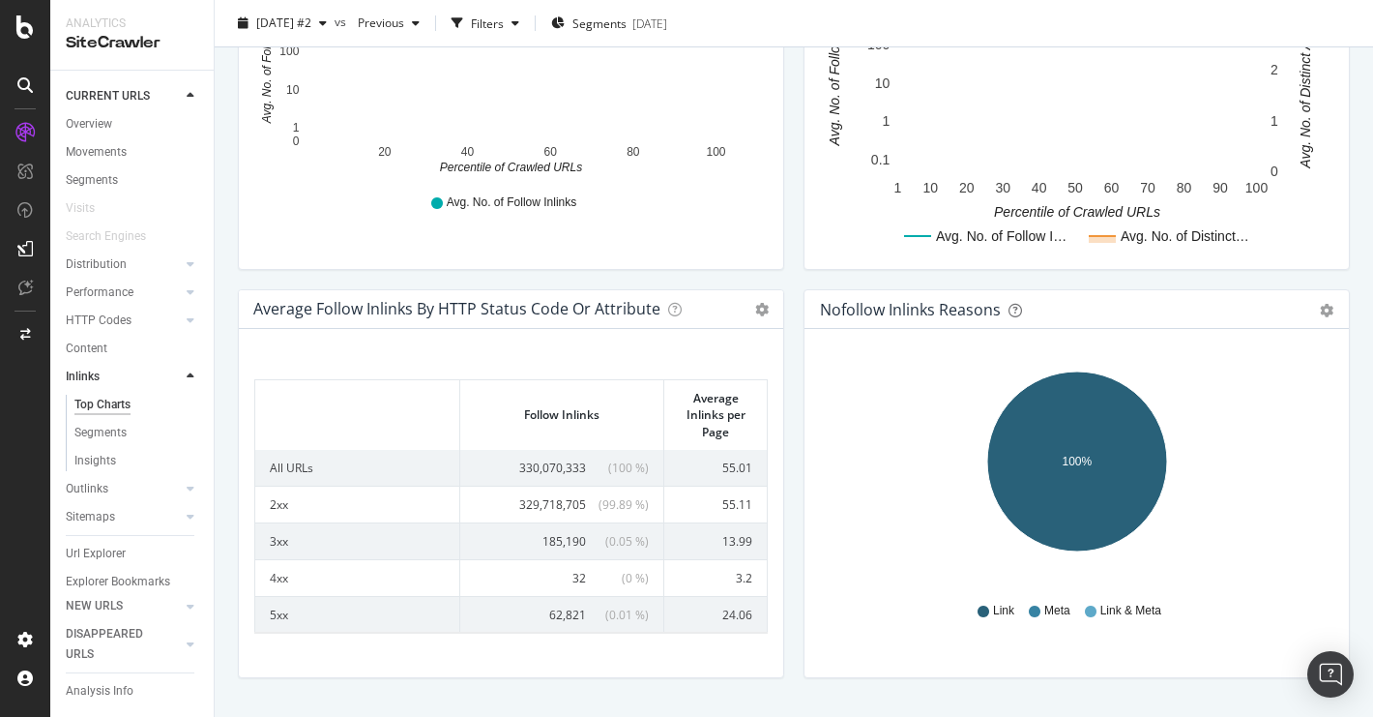
scroll to position [836, 0]
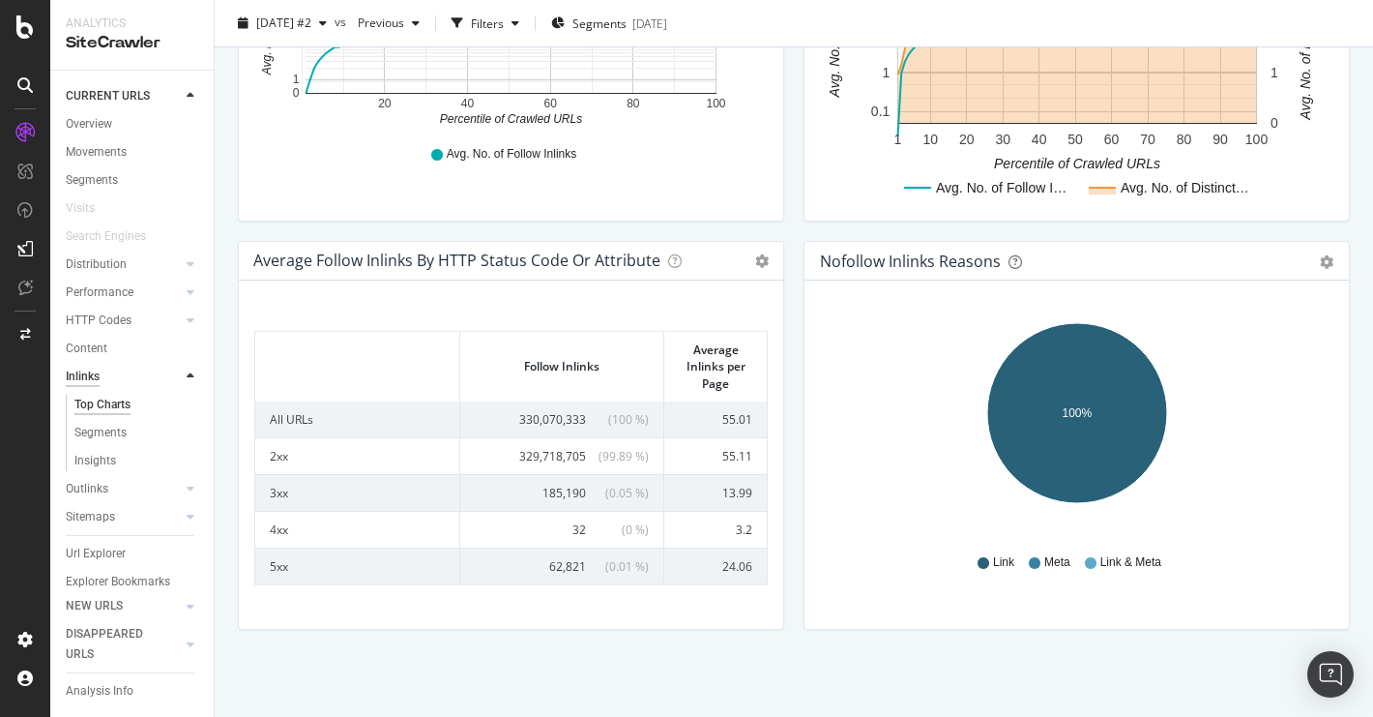
click at [89, 372] on div "Inlinks" at bounding box center [83, 376] width 34 height 20
click at [91, 352] on div "Content" at bounding box center [87, 348] width 42 height 20
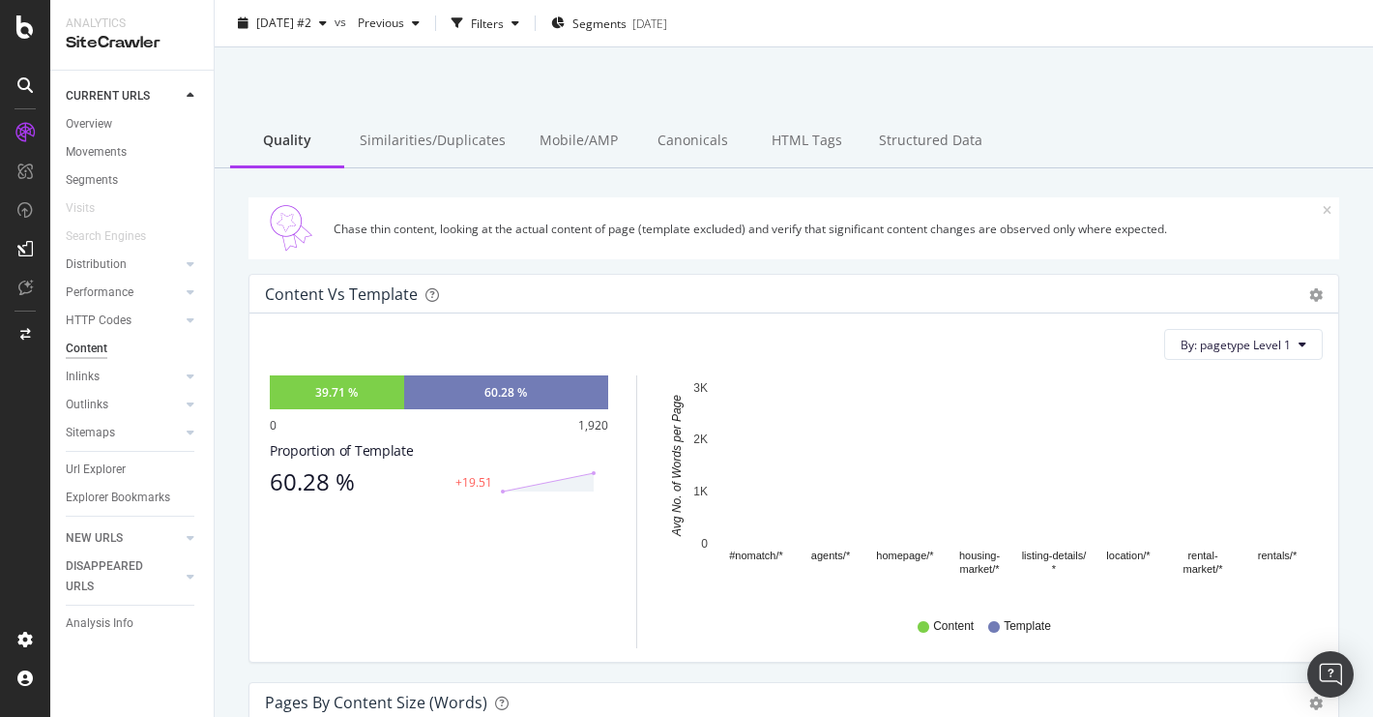
scroll to position [50, 0]
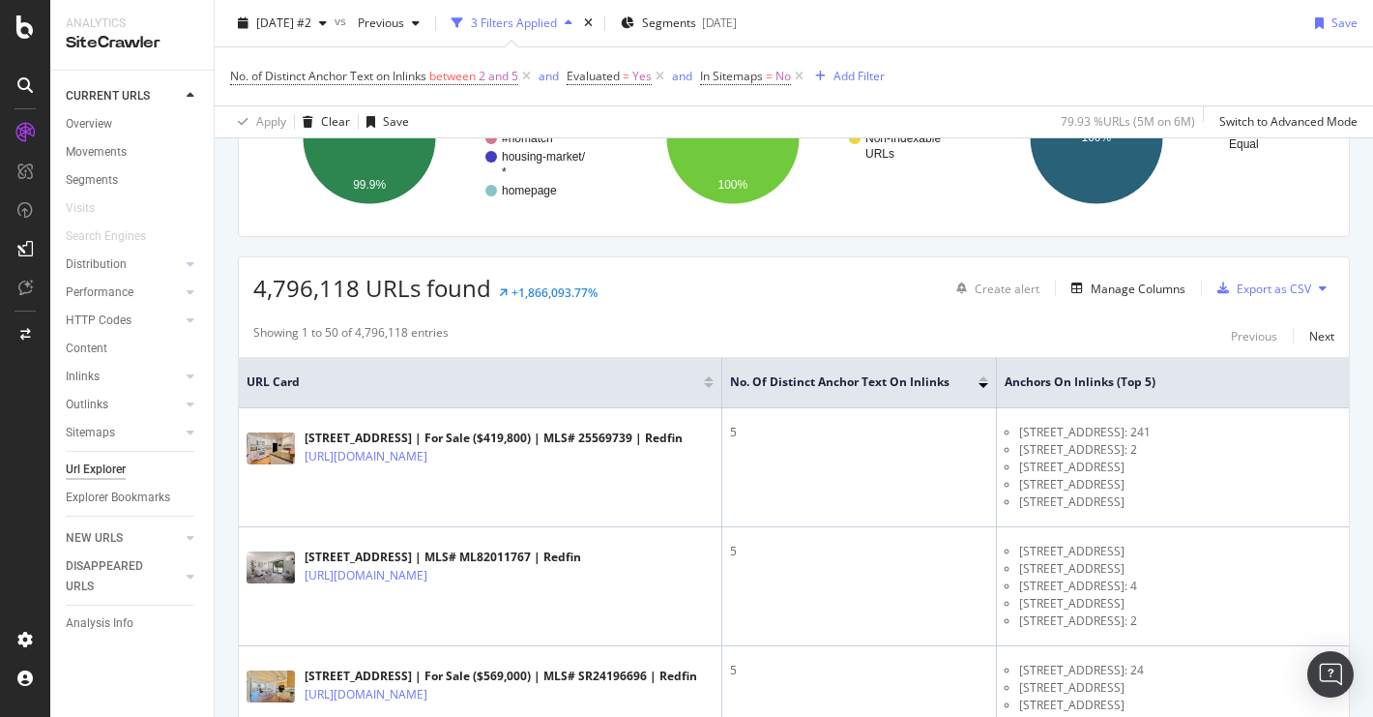
scroll to position [243, 0]
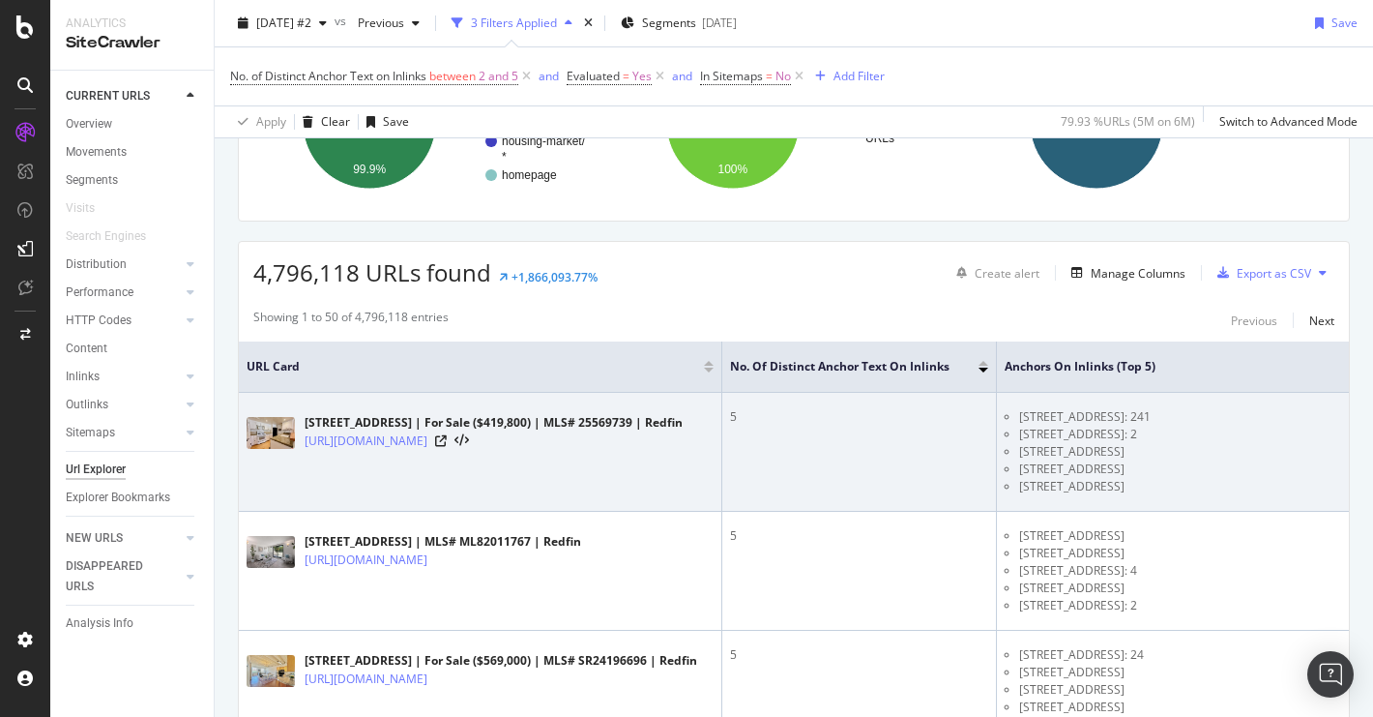
drag, startPoint x: 1285, startPoint y: 494, endPoint x: 1012, endPoint y: 417, distance: 283.5
click at [1012, 417] on ul "7025 Glade Ave #5, Canoga Park, CA 91303: 241 7025 Glade Ave Apt 5 , Canoga Par…" at bounding box center [1239, 451] width 468 height 87
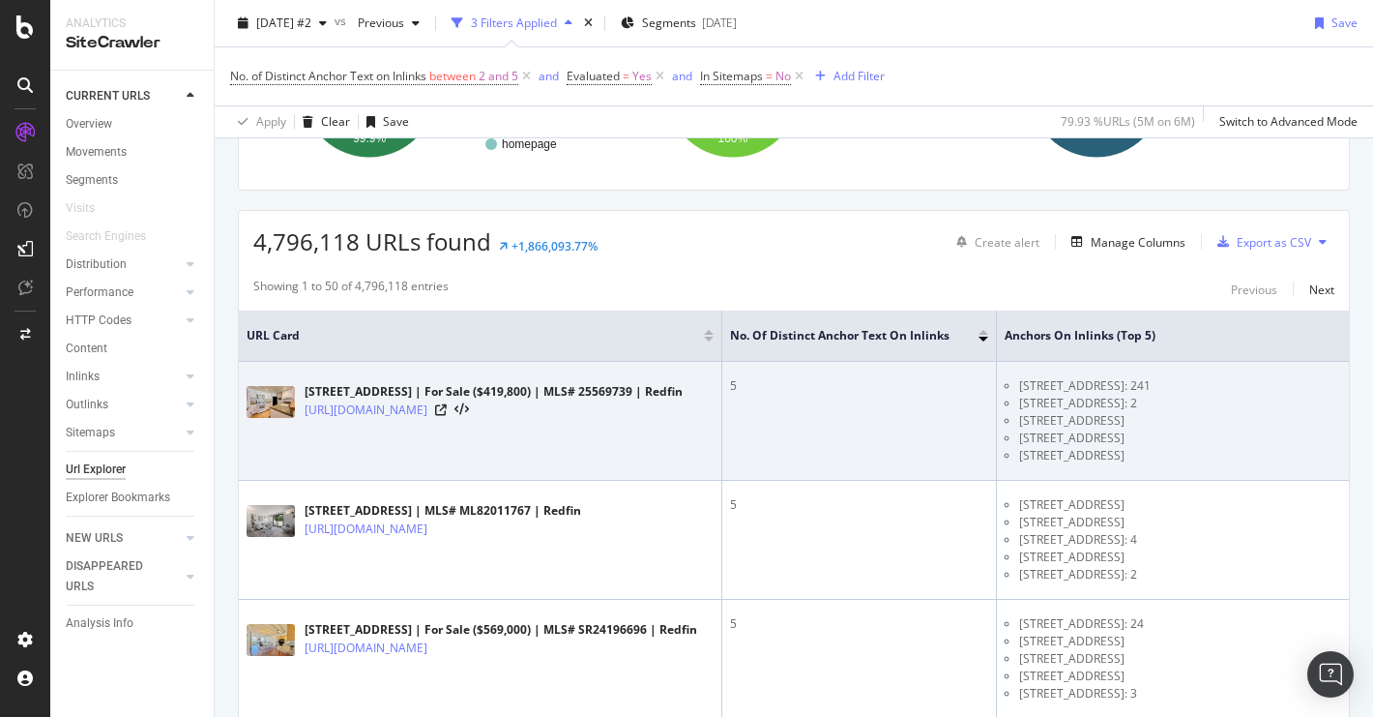
scroll to position [279, 0]
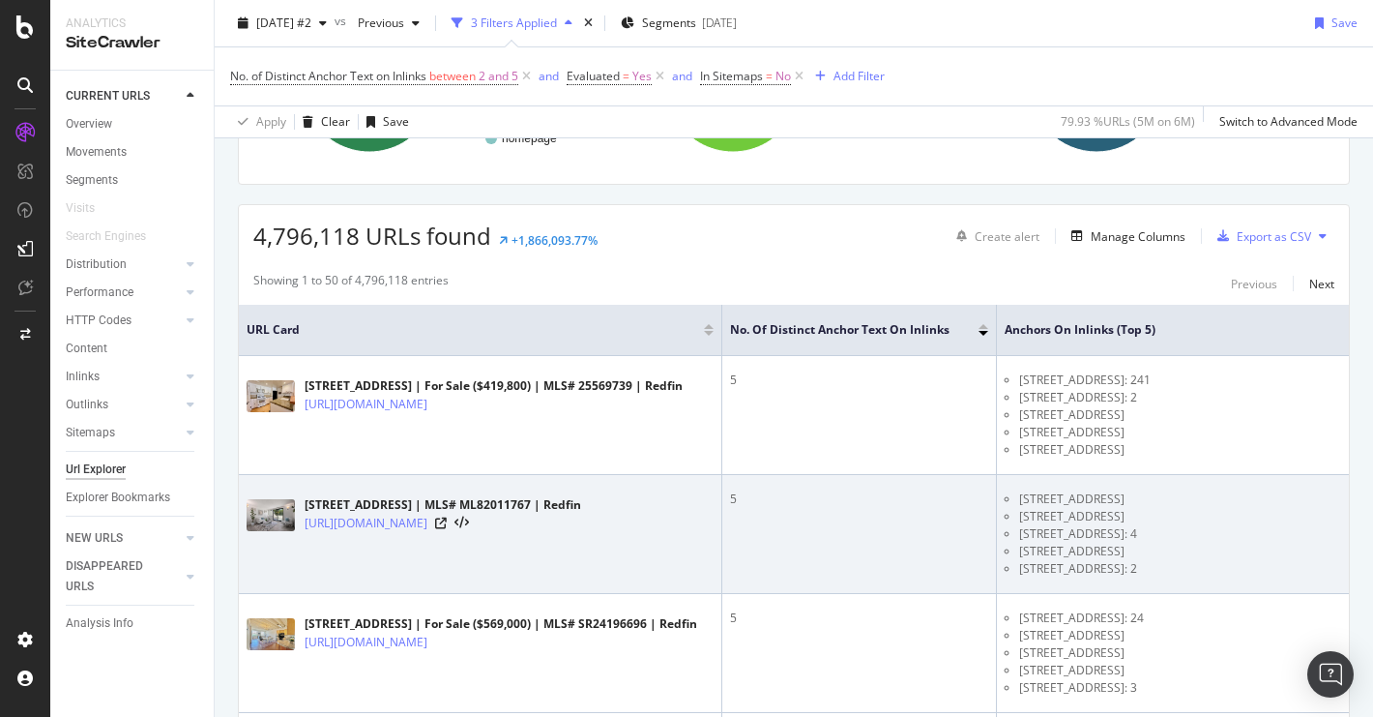
click at [1166, 563] on li "1 Appian Way Apartment 715-11 , South San Francisco, CA: 2" at bounding box center [1246, 568] width 454 height 17
